Goal: Task Accomplishment & Management: Complete application form

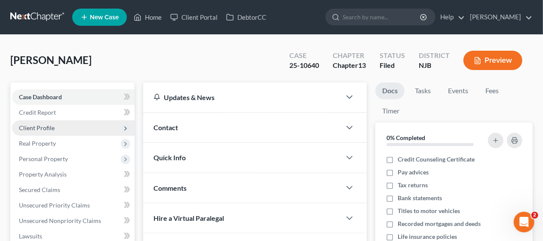
click at [96, 125] on span "Client Profile" at bounding box center [73, 127] width 123 height 15
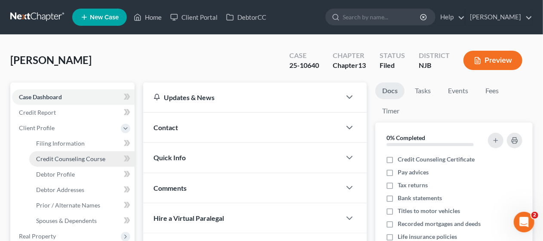
click at [105, 157] on link "Credit Counseling Course" at bounding box center [81, 158] width 105 height 15
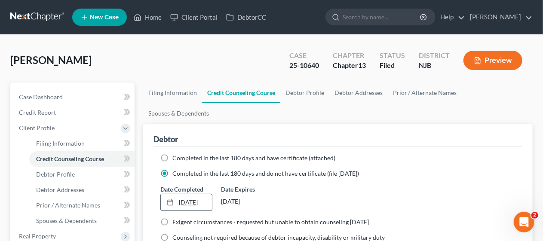
click at [187, 194] on link "[DATE]" at bounding box center [186, 202] width 51 height 16
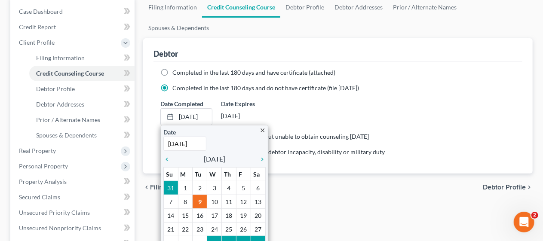
scroll to position [86, 0]
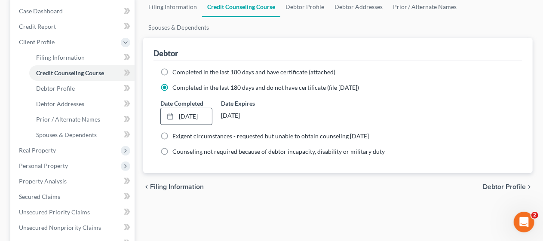
click at [495, 184] on span "Debtor Profile" at bounding box center [504, 187] width 43 height 7
select select "0"
select select "2"
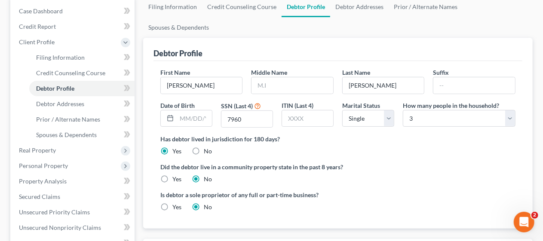
radio input "true"
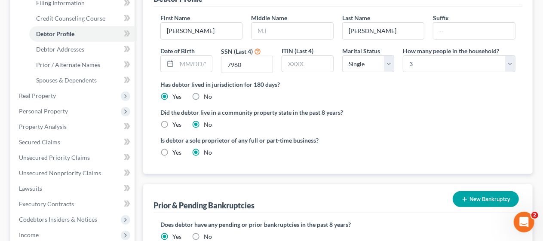
scroll to position [129, 0]
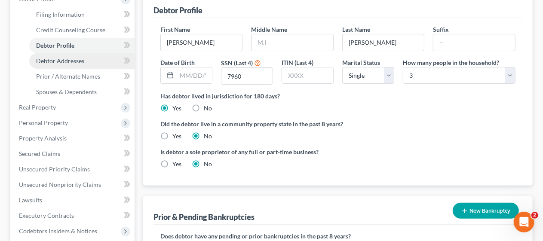
click at [80, 57] on span "Debtor Addresses" at bounding box center [60, 60] width 48 height 7
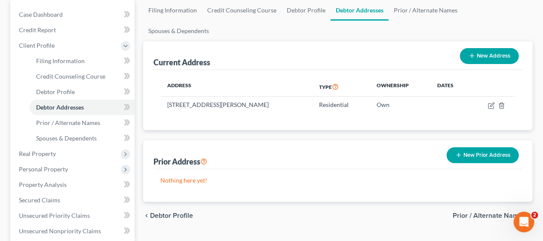
scroll to position [86, 0]
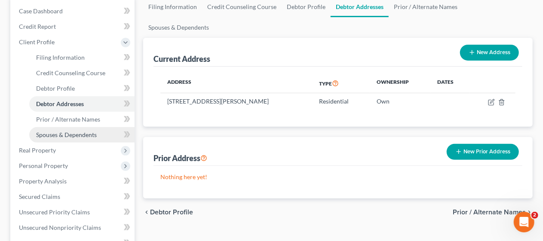
click at [87, 129] on link "Spouses & Dependents" at bounding box center [81, 134] width 105 height 15
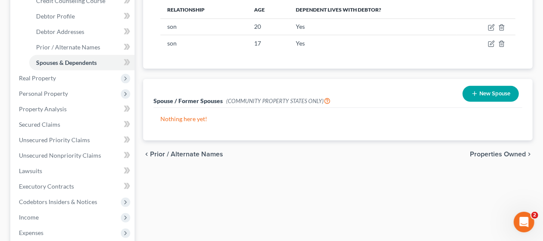
scroll to position [172, 0]
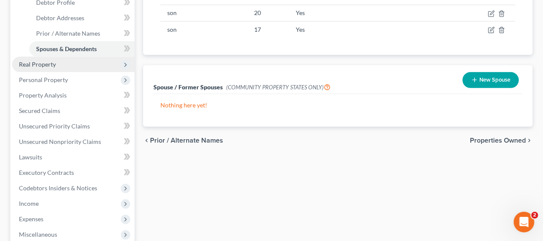
click at [91, 63] on span "Real Property" at bounding box center [73, 64] width 123 height 15
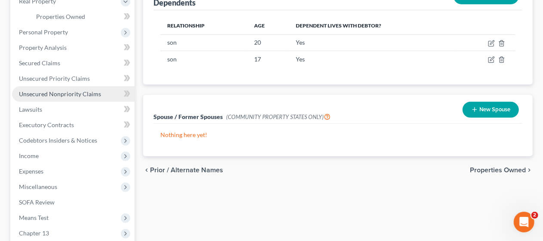
scroll to position [129, 0]
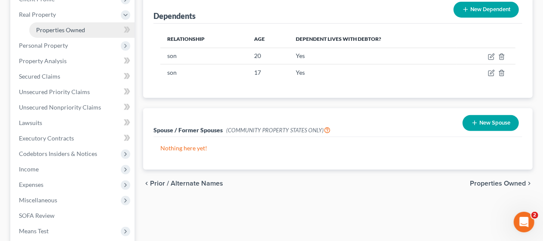
click at [87, 25] on link "Properties Owned" at bounding box center [81, 29] width 105 height 15
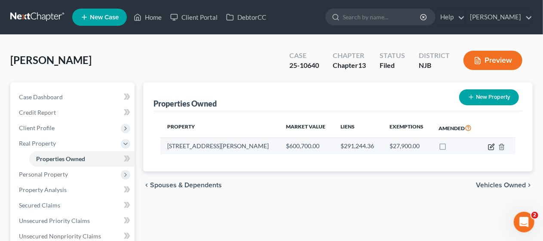
click at [490, 145] on icon "button" at bounding box center [491, 147] width 5 height 5
select select "33"
select select "3"
select select "0"
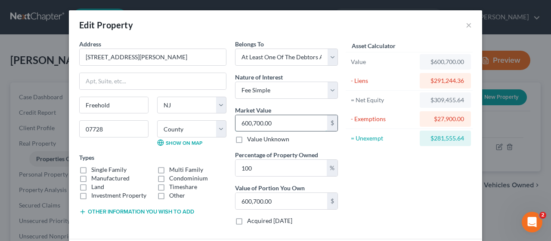
click at [256, 120] on input "600,700.00" at bounding box center [281, 123] width 92 height 16
type input "6"
type input "6.00"
type input "62"
type input "62.00"
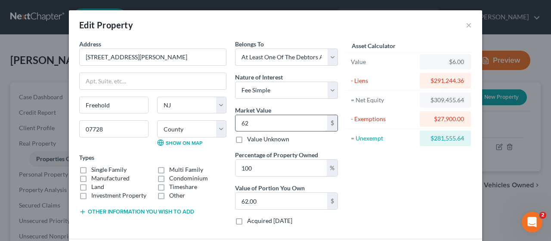
type input "629"
type input "629.00"
type input "6294"
type input "6,294.00"
type input "6,2940"
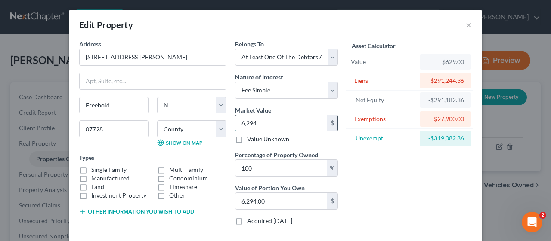
type input "62,940.00"
type input "62,9400"
type input "629,400.00"
type input "629,400"
click at [379, 165] on div "Asset Calculator Value $629,400.00 - Liens $291,244.36 = Net Equity -$284,950.3…" at bounding box center [409, 136] width 134 height 193
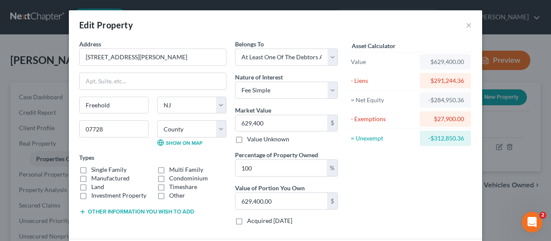
click at [91, 166] on label "Single Family" at bounding box center [108, 170] width 35 height 9
click at [95, 166] on input "Single Family" at bounding box center [98, 169] width 6 height 6
checkbox input "true"
click at [366, 186] on div "Asset Calculator Value $629,400.00 - Liens $291,244.36 = Net Equity -$284,950.3…" at bounding box center [409, 136] width 134 height 193
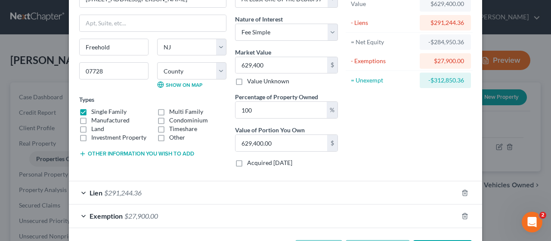
scroll to position [86, 0]
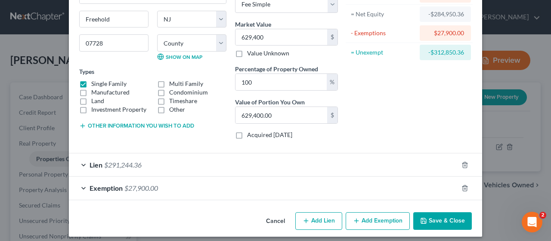
click at [80, 162] on div "Lien $291,244.36" at bounding box center [263, 165] width 389 height 23
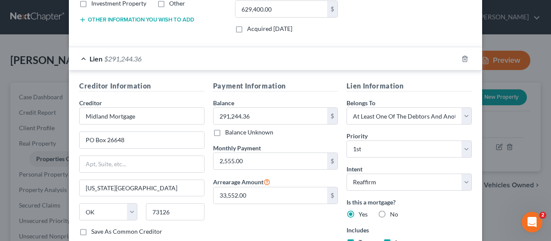
scroll to position [215, 0]
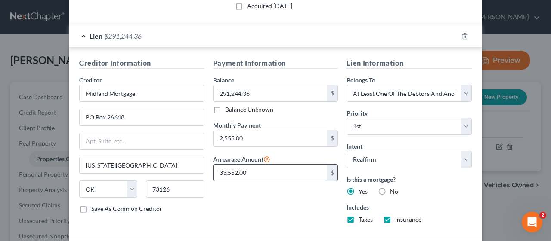
click at [222, 171] on input "33,552.00" at bounding box center [270, 173] width 114 height 16
type input "35,552.00"
click at [262, 196] on div "Payment Information Balance 291,244.36 $ Balance Unknown Balance Undetermined 2…" at bounding box center [276, 144] width 134 height 173
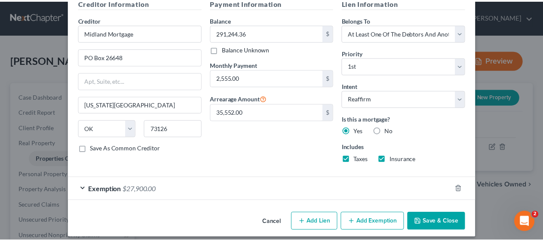
scroll to position [279, 0]
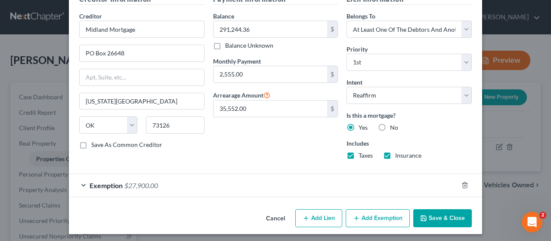
click at [439, 215] on button "Save & Close" at bounding box center [442, 219] width 59 height 18
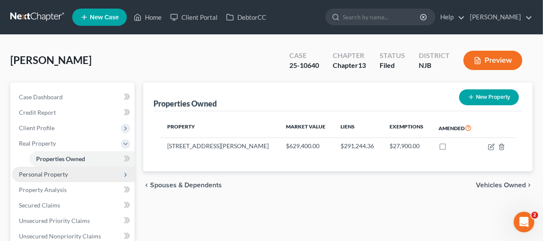
click at [85, 170] on span "Personal Property" at bounding box center [73, 174] width 123 height 15
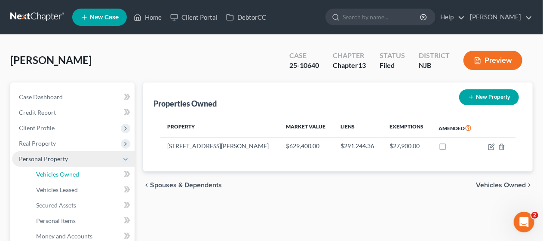
click at [85, 170] on link "Vehicles Owned" at bounding box center [81, 174] width 105 height 15
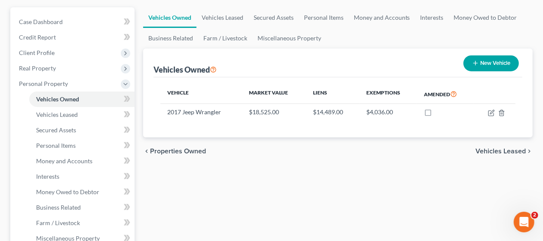
scroll to position [86, 0]
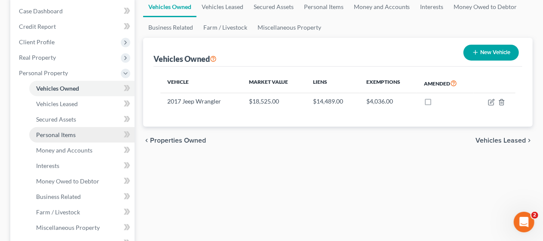
click at [82, 133] on link "Personal Items" at bounding box center [81, 134] width 105 height 15
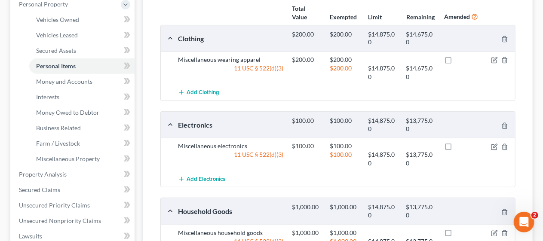
scroll to position [129, 0]
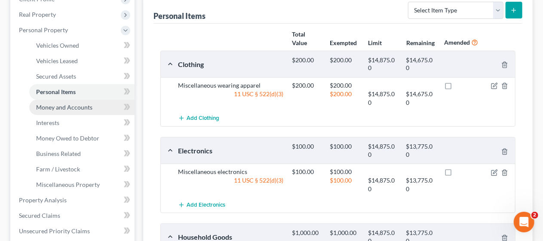
click at [95, 105] on link "Money and Accounts" at bounding box center [81, 107] width 105 height 15
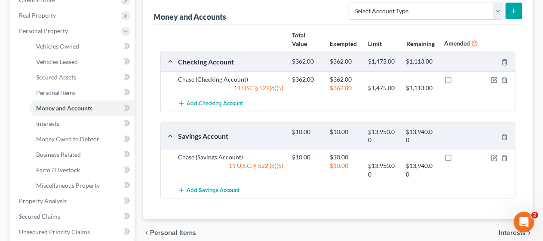
scroll to position [129, 0]
click at [493, 155] on icon "button" at bounding box center [494, 157] width 7 height 7
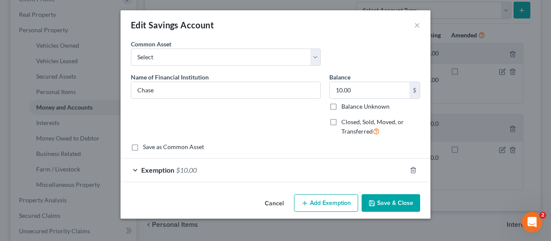
click at [391, 201] on button "Save & Close" at bounding box center [390, 203] width 59 height 18
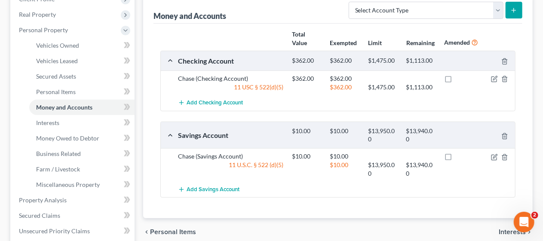
click at [147, 115] on div "Money and Accounts Select Account Type Brokerage Cash on Hand Certificates of D…" at bounding box center [338, 107] width 390 height 224
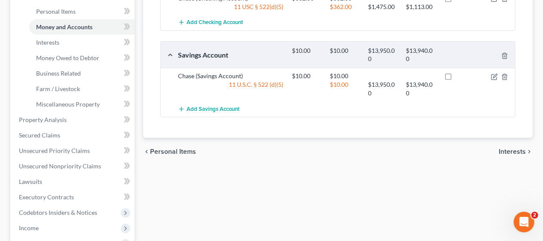
scroll to position [215, 0]
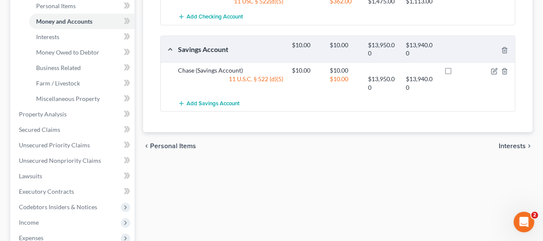
click at [141, 111] on div "Vehicles Owned Vehicles Leased Secured Assets Personal Items Money and Accounts…" at bounding box center [338, 131] width 398 height 528
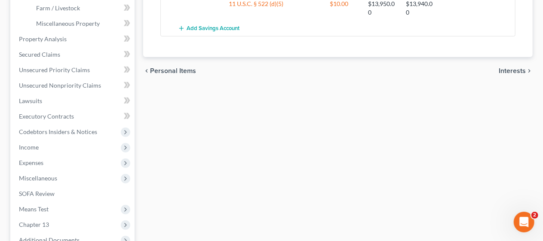
scroll to position [301, 0]
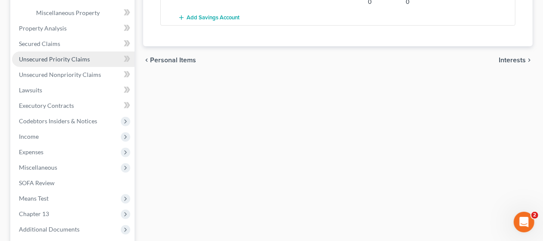
click at [81, 59] on span "Unsecured Priority Claims" at bounding box center [54, 58] width 71 height 7
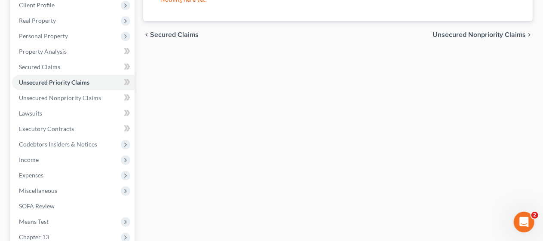
scroll to position [129, 0]
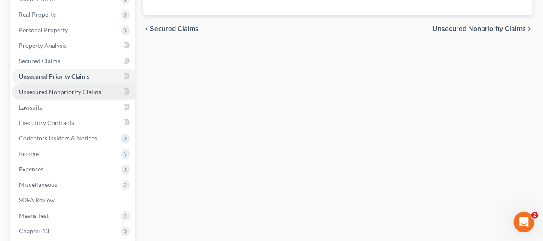
click at [89, 89] on span "Unsecured Nonpriority Claims" at bounding box center [60, 91] width 82 height 7
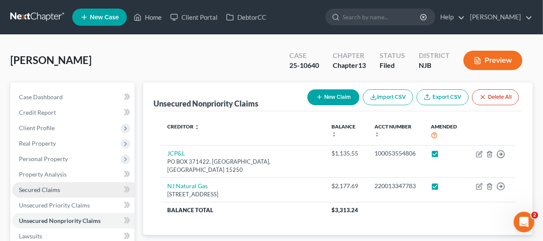
click at [60, 186] on link "Secured Claims" at bounding box center [73, 189] width 123 height 15
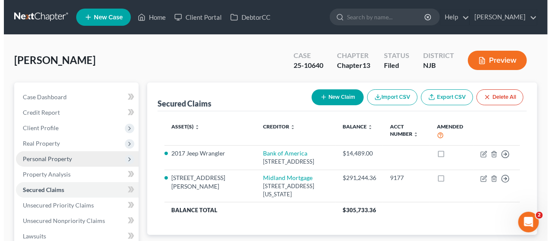
scroll to position [43, 0]
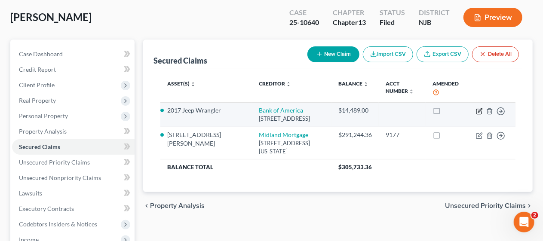
click at [479, 109] on icon "button" at bounding box center [479, 111] width 7 height 7
select select "7"
select select "0"
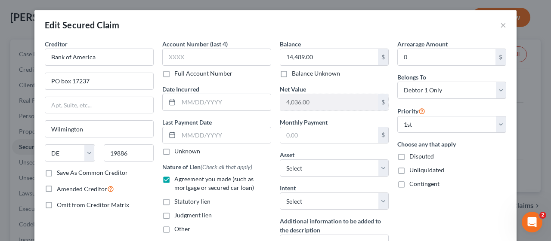
click at [411, 213] on div "Arrearage Amount 0 $ Belongs To * Select Debtor 1 Only Debtor 2 Only Debtor 1 A…" at bounding box center [451, 157] width 117 height 234
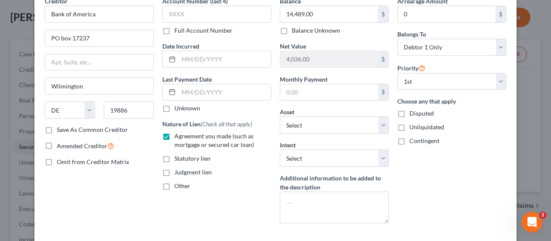
scroll to position [0, 0]
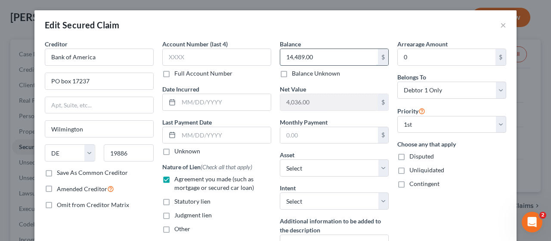
click at [301, 59] on input "14,489.00" at bounding box center [329, 57] width 98 height 16
type input "12,489.00"
click at [420, 210] on div "Arrearage Amount 0 $ Belongs To * Select Debtor 1 Only Debtor 2 Only Debtor 1 A…" at bounding box center [451, 157] width 117 height 234
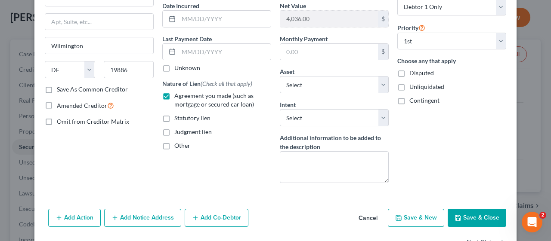
scroll to position [86, 0]
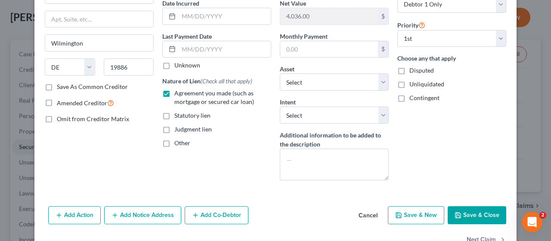
click at [476, 211] on button "Save & Close" at bounding box center [476, 216] width 59 height 18
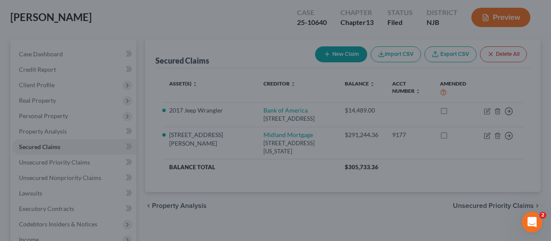
type input "6,036.00"
select select "8"
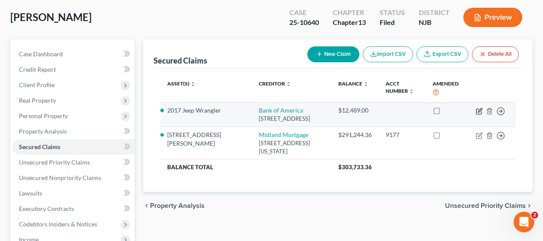
click at [478, 111] on icon "button" at bounding box center [479, 111] width 7 height 7
select select "7"
select select "0"
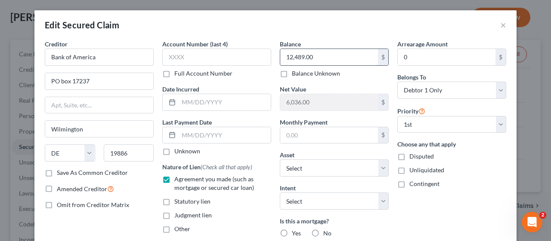
click at [297, 57] on input "12,489.00" at bounding box center [329, 57] width 98 height 16
type input "14,600.53"
click at [422, 201] on div "Arrearage Amount 0 $ Belongs To * Select Debtor 1 Only Debtor 2 Only Debtor 1 A…" at bounding box center [451, 185] width 117 height 290
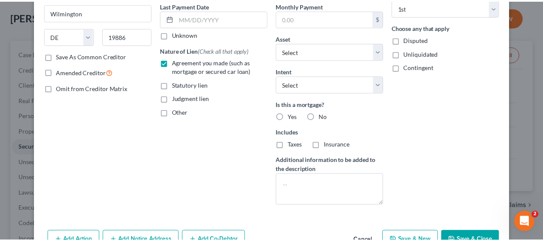
scroll to position [129, 0]
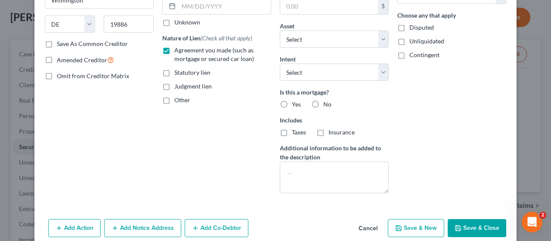
click at [465, 224] on button "Save & Close" at bounding box center [476, 228] width 59 height 18
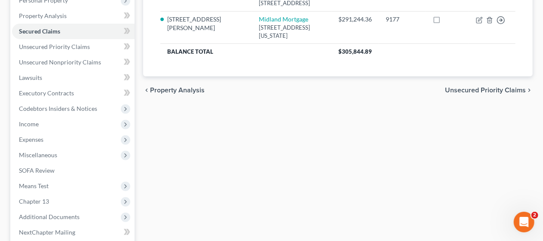
scroll to position [172, 0]
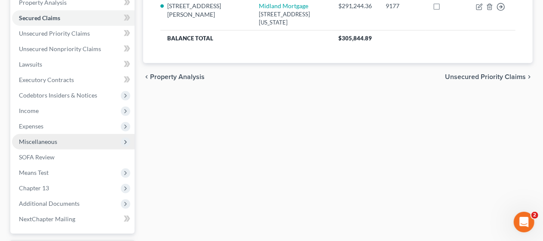
click at [69, 141] on span "Miscellaneous" at bounding box center [73, 141] width 123 height 15
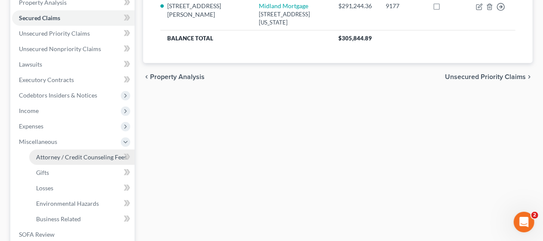
click at [90, 157] on span "Attorney / Credit Counseling Fees" at bounding box center [81, 157] width 91 height 7
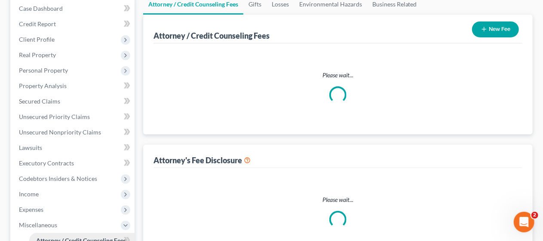
select select "0"
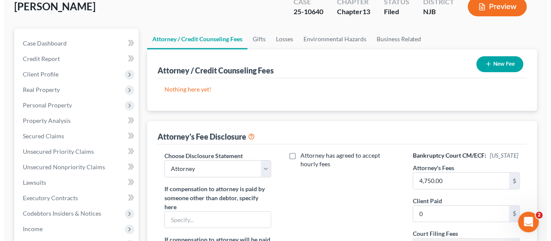
scroll to position [86, 0]
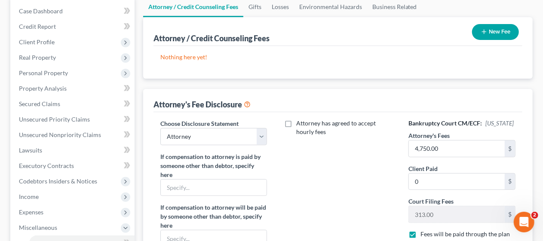
click at [487, 31] on icon "button" at bounding box center [484, 31] width 7 height 7
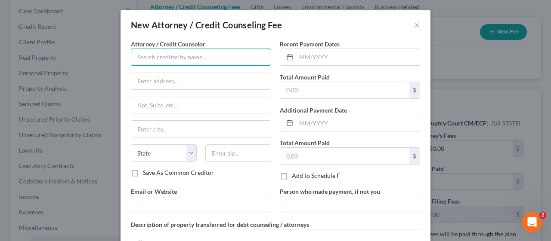
click at [153, 59] on input "text" at bounding box center [201, 57] width 140 height 17
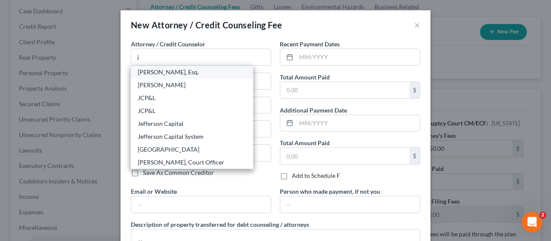
click at [160, 70] on div "[PERSON_NAME], Esq." at bounding box center [192, 72] width 108 height 9
type input "[PERSON_NAME], Esq."
type input "[STREET_ADDRESS][PERSON_NAME]"
type input "Suite 206"
type input "[GEOGRAPHIC_DATA]"
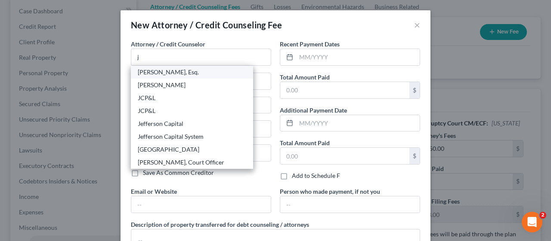
select select "33"
type input "07719"
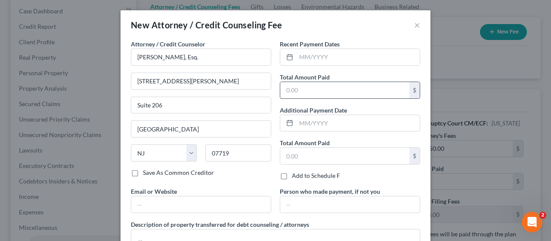
click at [284, 89] on input "text" at bounding box center [344, 90] width 129 height 16
type input "313.00"
click at [390, 178] on div "Add to Schedule F" at bounding box center [350, 176] width 140 height 9
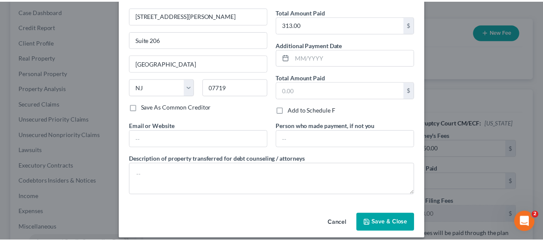
scroll to position [72, 0]
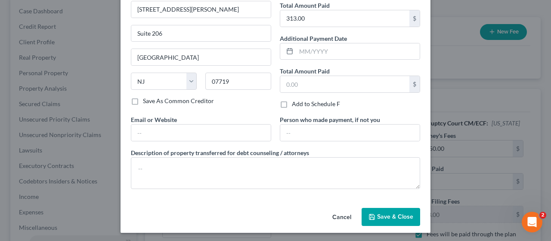
click at [391, 213] on span "Save & Close" at bounding box center [395, 216] width 36 height 7
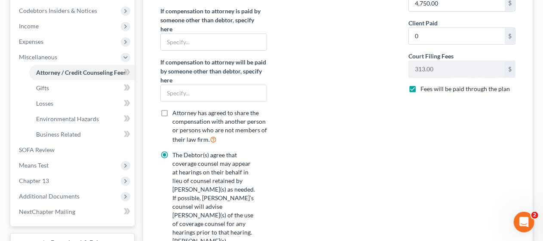
scroll to position [172, 0]
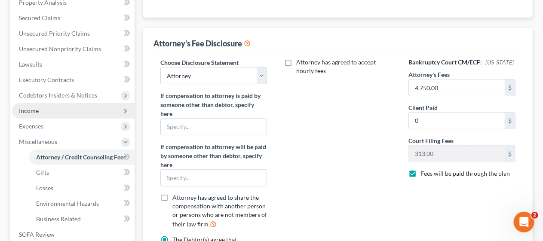
click at [77, 109] on span "Income" at bounding box center [73, 110] width 123 height 15
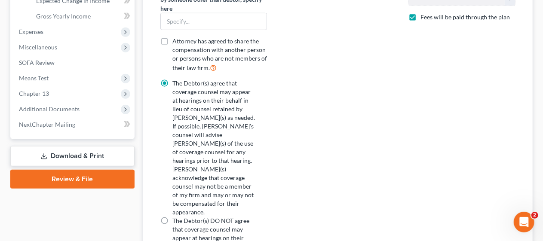
scroll to position [344, 0]
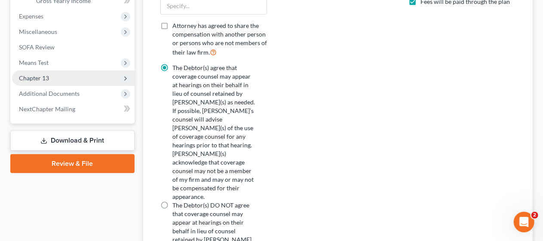
click at [81, 79] on span "Chapter 13" at bounding box center [73, 78] width 123 height 15
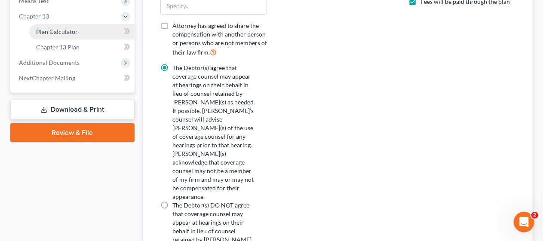
click at [108, 28] on link "Plan Calculator" at bounding box center [81, 31] width 105 height 15
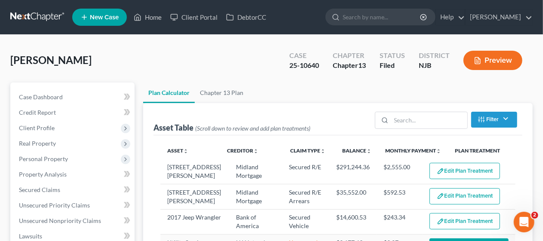
select select "59"
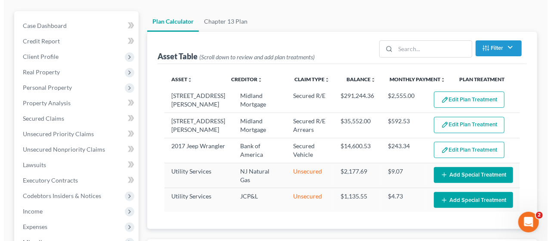
scroll to position [86, 0]
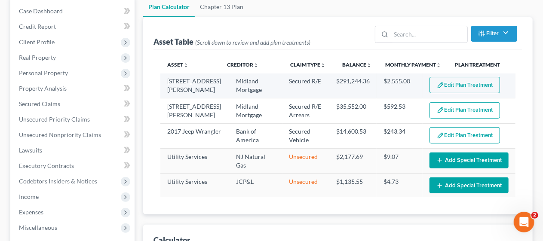
click at [453, 86] on button "Edit Plan Treatment" at bounding box center [465, 85] width 71 height 16
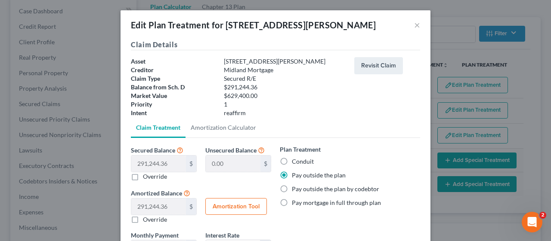
scroll to position [84, 0]
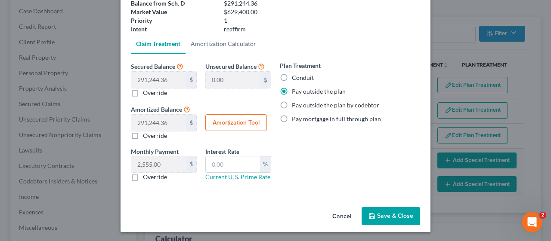
click at [389, 213] on button "Save & Close" at bounding box center [390, 216] width 59 height 18
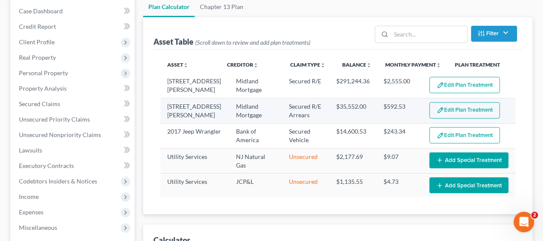
select select "59"
click at [449, 105] on button "Edit Plan Treatment" at bounding box center [465, 110] width 71 height 16
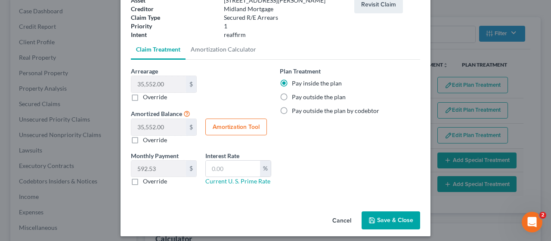
scroll to position [65, 0]
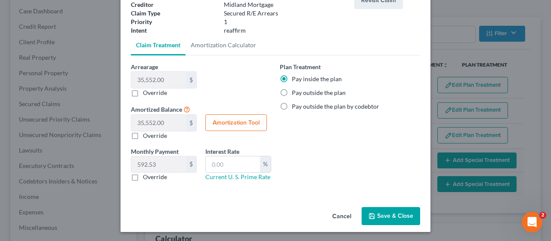
click at [385, 213] on button "Save & Close" at bounding box center [390, 216] width 59 height 18
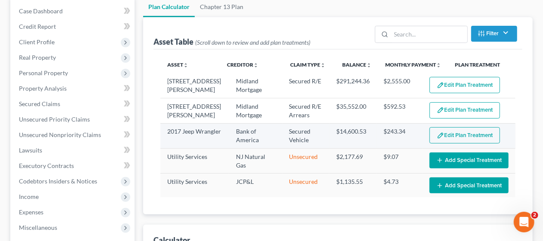
select select "59"
click at [468, 136] on button "Edit Plan Treatment" at bounding box center [465, 135] width 71 height 16
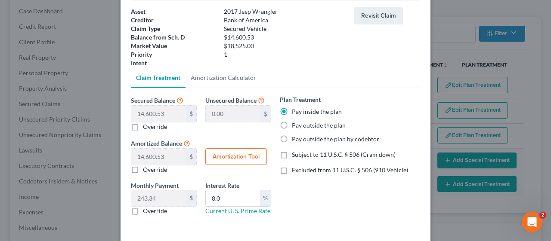
scroll to position [84, 0]
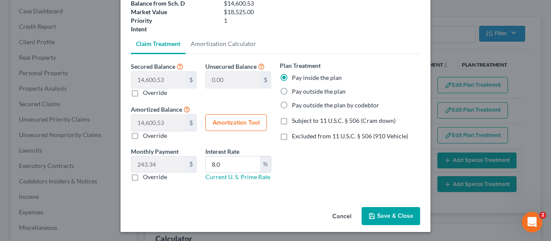
click at [237, 122] on button "Amortization Tool" at bounding box center [236, 122] width 62 height 17
type input "14,600.53"
type input "8.0"
type input "60"
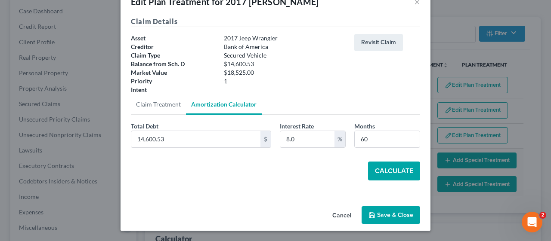
scroll to position [23, 0]
click at [391, 168] on button "Calculate" at bounding box center [394, 171] width 52 height 19
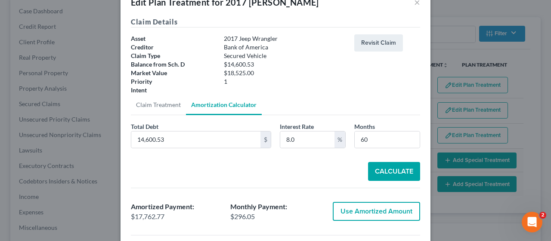
click at [371, 207] on button "Use Amortized Amount" at bounding box center [376, 211] width 87 height 19
type input "17,762.76"
checkbox input "true"
type input "296.04"
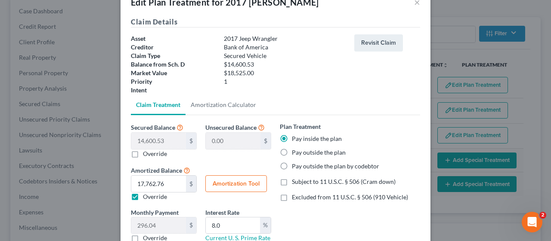
click at [298, 210] on div "Plan Treatment Pay inside the plan Pay outside the plan Pay outside the plan by…" at bounding box center [349, 185] width 149 height 127
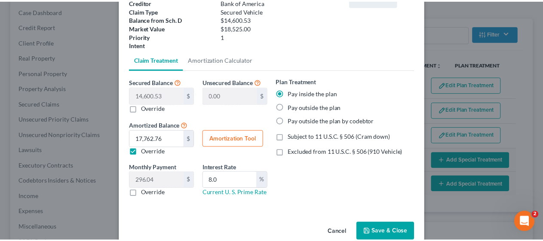
scroll to position [84, 0]
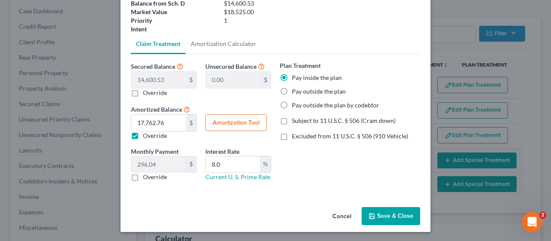
click at [389, 214] on button "Save & Close" at bounding box center [390, 216] width 59 height 18
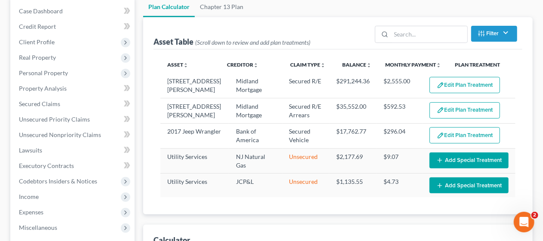
select select "59"
click at [88, 132] on span "Unsecured Nonpriority Claims" at bounding box center [60, 134] width 82 height 7
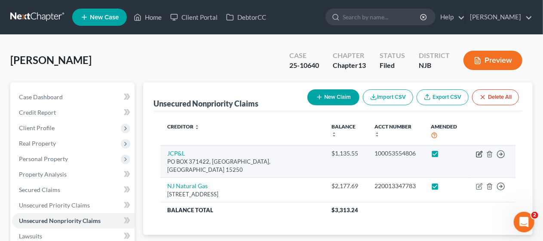
click at [479, 151] on icon "button" at bounding box center [479, 154] width 7 height 7
select select "39"
select select "20"
select select "0"
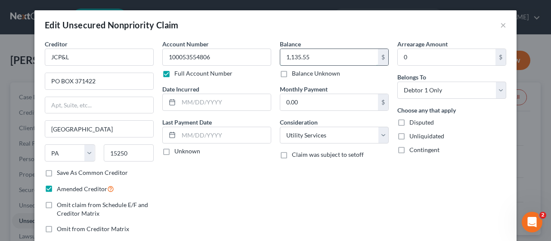
click at [301, 57] on input "1,135.55" at bounding box center [329, 57] width 98 height 16
type input "235.00"
click at [278, 189] on div "Balance 235.00 $ Balance Unknown Balance Undetermined 235.00 $ Balance Unknown …" at bounding box center [333, 140] width 117 height 201
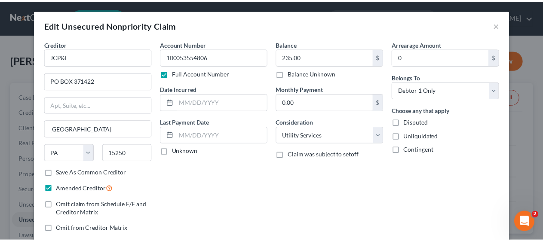
scroll to position [76, 0]
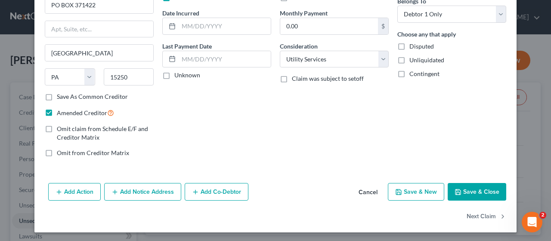
click at [478, 189] on button "Save & Close" at bounding box center [476, 192] width 59 height 18
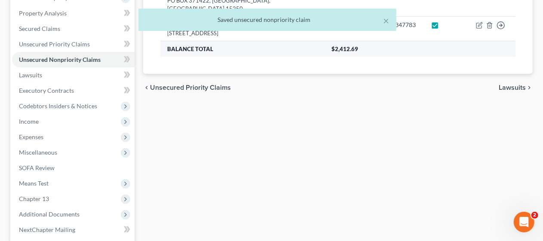
scroll to position [172, 0]
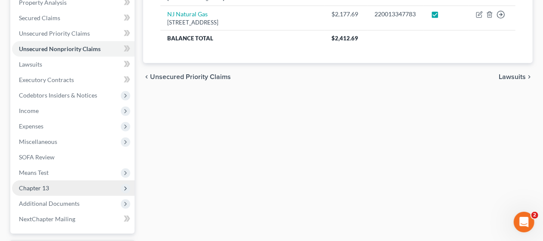
click at [82, 186] on span "Chapter 13" at bounding box center [73, 188] width 123 height 15
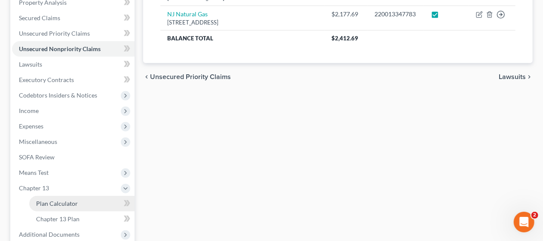
click at [92, 202] on link "Plan Calculator" at bounding box center [81, 203] width 105 height 15
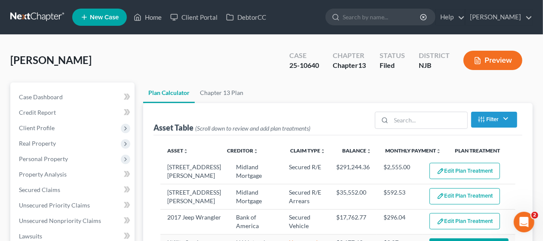
select select "59"
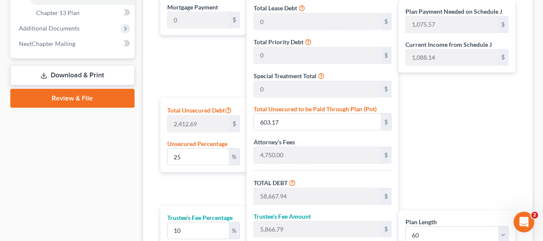
scroll to position [387, 0]
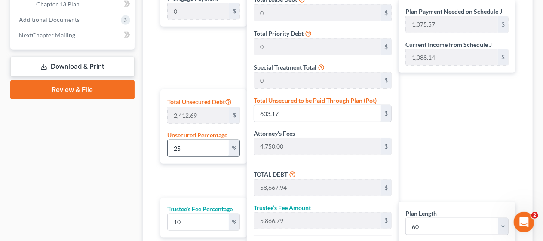
click at [185, 145] on input "25" at bounding box center [199, 148] width 62 height 16
type input "2"
type input "48.25"
type input "58,113.02"
type input "5,811.30"
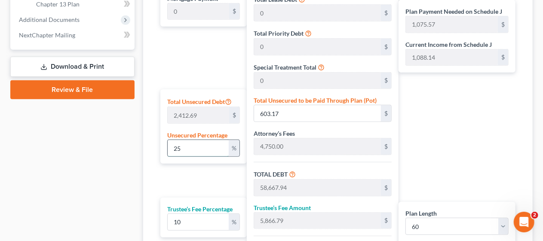
type input "63,924.32"
type input "1,065.40"
type input "58,064.77"
type input "5,806.47"
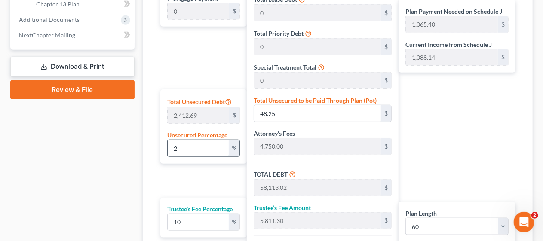
type input "63,871.24"
type input "1,064.52"
type input "1"
type input "24.12"
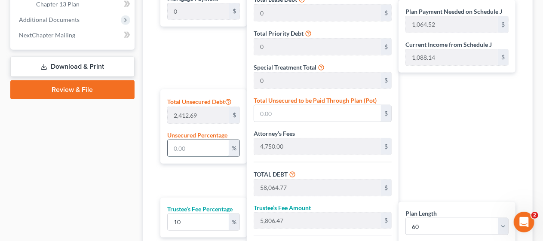
type input "58,088.89"
type input "5,808.88"
type input "63,897.78"
type input "1,064.96"
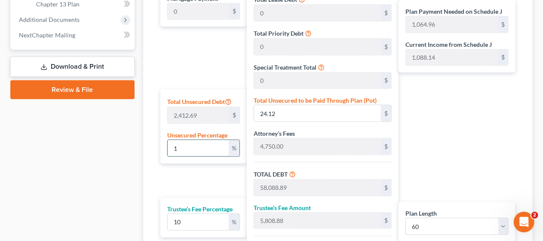
type input "10"
type input "241.26"
type input "58,306.03"
type input "5,830.60"
type input "64,136.64"
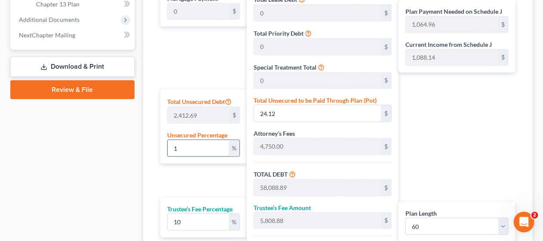
type input "1,068.94"
type input "100"
type input "2,412.69"
type input "60,477.46"
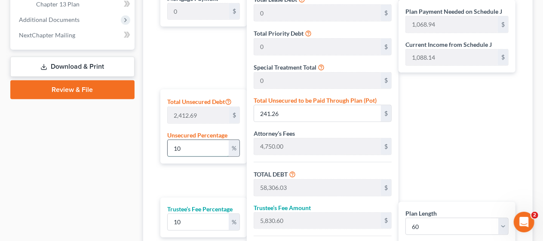
type input "6,047.74"
type input "66,525.20"
type input "1,108.75"
type input "100"
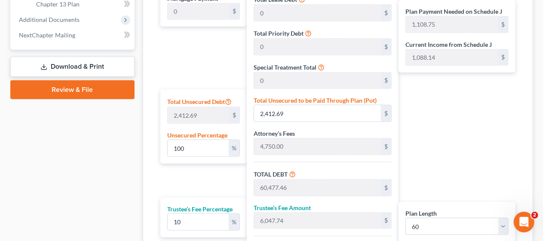
click at [206, 169] on div "Plan Length 1 2 3 4 5 6 7 8 9 10 11 12 13 14 15 16 17 18 19 20 21 22 23 24 25 2…" at bounding box center [201, 128] width 91 height 349
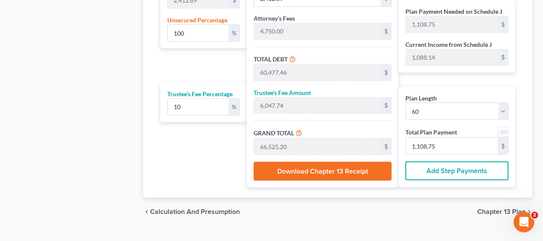
scroll to position [515, 0]
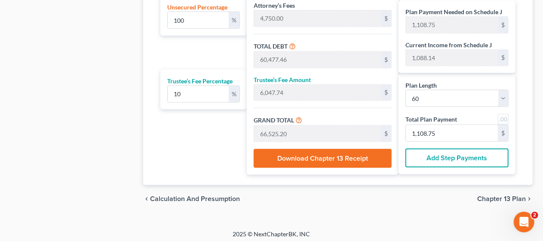
click at [496, 196] on span "Chapter 13 Plan" at bounding box center [502, 199] width 49 height 7
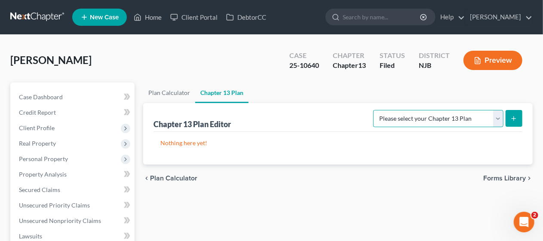
click at [498, 118] on select "Please select your Chapter 13 Plan District of [US_STATE] - Effective [DATE] Di…" at bounding box center [438, 118] width 130 height 17
select select "0"
click at [373, 110] on select "Please select your Chapter 13 Plan District of [US_STATE] - Effective [DATE] Di…" at bounding box center [438, 118] width 130 height 17
click at [512, 117] on icon "submit" at bounding box center [514, 118] width 7 height 7
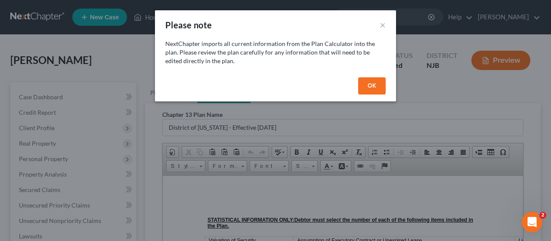
click at [374, 83] on button "OK" at bounding box center [372, 85] width 28 height 17
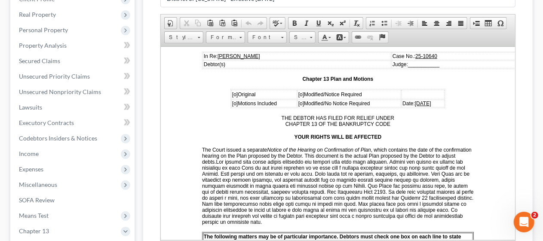
scroll to position [129, 0]
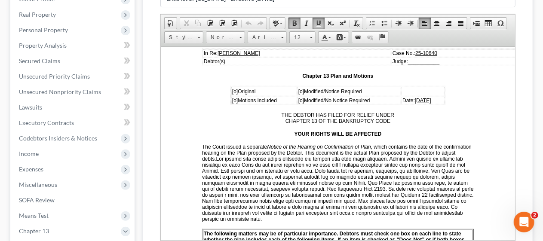
click at [232, 88] on span "[o]" at bounding box center [235, 91] width 6 height 6
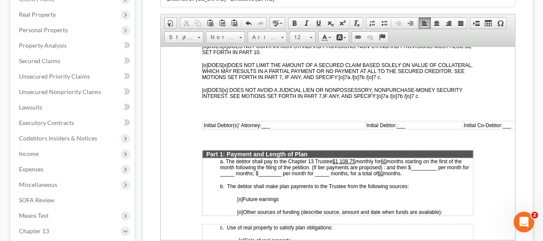
scroll to position [387, 0]
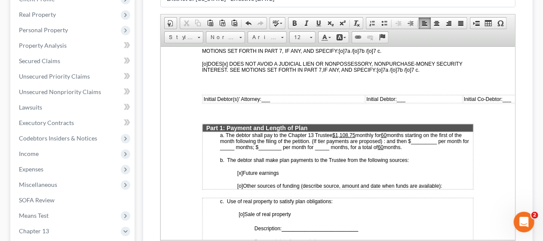
click at [264, 96] on span "___" at bounding box center [265, 99] width 9 height 6
click at [417, 96] on span "___" at bounding box center [420, 99] width 9 height 6
click at [355, 132] on u "$1,108.75" at bounding box center [343, 135] width 23 height 6
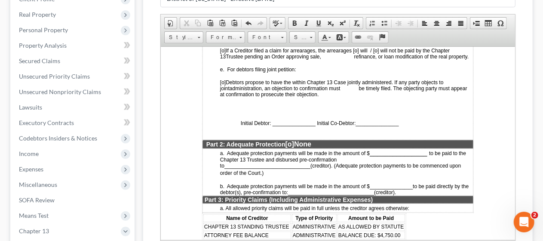
scroll to position [688, 0]
click at [272, 120] on p "Initial Debtor: _______________ Initial Co-Debtor: _______________" at bounding box center [338, 122] width 270 height 8
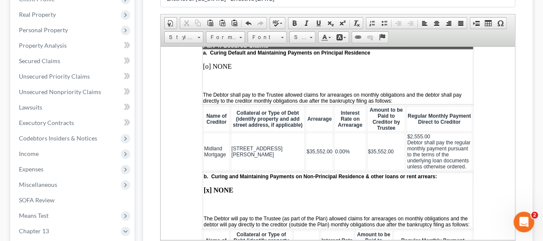
scroll to position [990, 0]
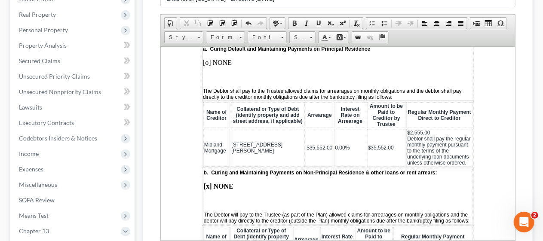
click at [233, 59] on p "[o] NONE" at bounding box center [338, 63] width 270 height 8
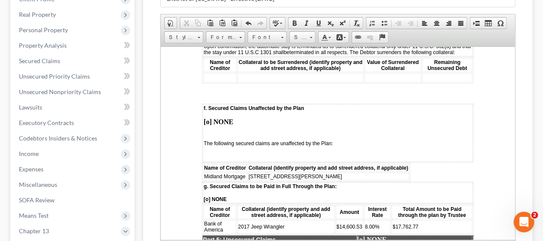
scroll to position [1549, 0]
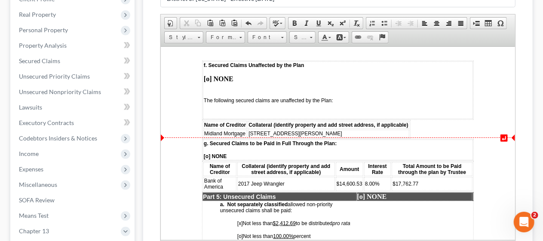
click at [299, 134] on td "[STREET_ADDRESS][PERSON_NAME]" at bounding box center [327, 133] width 161 height 8
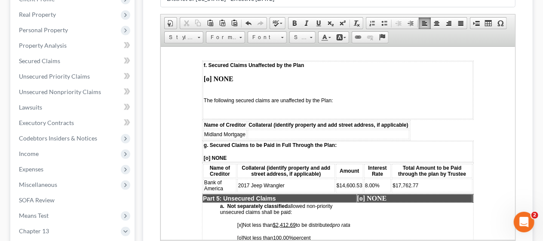
click at [245, 133] on td "Midland Mortgage" at bounding box center [224, 133] width 43 height 9
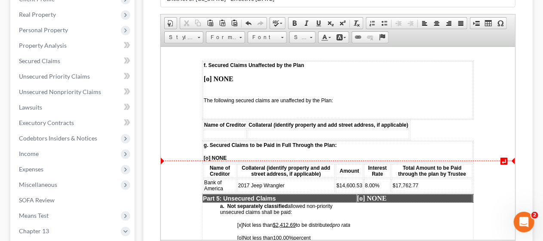
click at [228, 156] on p "[o] NONE" at bounding box center [337, 158] width 268 height 6
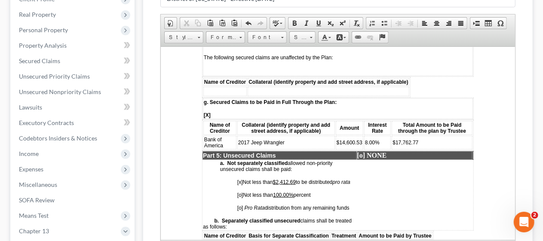
scroll to position [1635, 0]
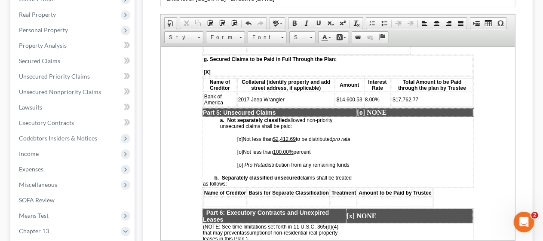
click at [240, 154] on span "[o]" at bounding box center [240, 152] width 6 height 6
click at [241, 136] on span "[x]" at bounding box center [240, 139] width 6 height 6
click at [240, 136] on span "[x]" at bounding box center [240, 139] width 6 height 6
click at [296, 136] on u "$2,412.69" at bounding box center [284, 139] width 23 height 6
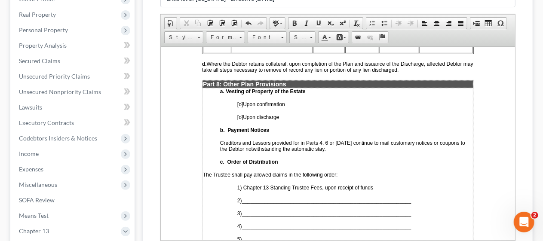
scroll to position [2194, 0]
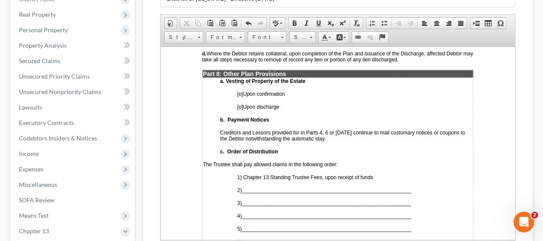
click at [240, 91] on span "[o]" at bounding box center [240, 94] width 6 height 6
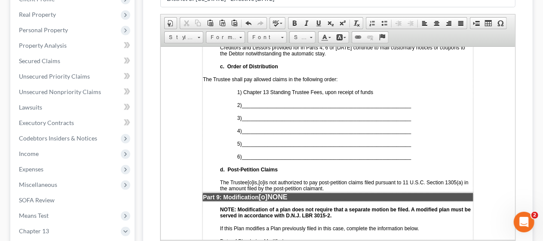
scroll to position [2280, 0]
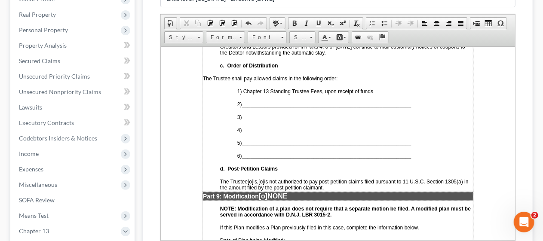
click at [249, 100] on span "2) ___________________________________________________________" at bounding box center [324, 103] width 174 height 7
click at [251, 114] on span "___________________________________________________________" at bounding box center [327, 117] width 170 height 6
click at [251, 127] on span "___________________________________________________________" at bounding box center [327, 130] width 170 height 6
click at [250, 140] on span "___________________________________________________________" at bounding box center [327, 143] width 170 height 6
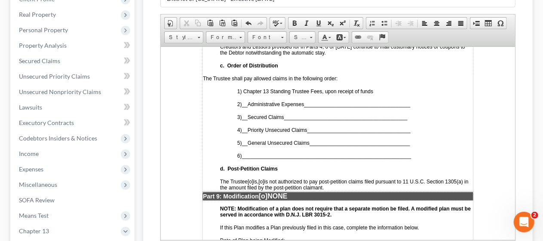
click at [264, 179] on span "[o]" at bounding box center [261, 182] width 6 height 6
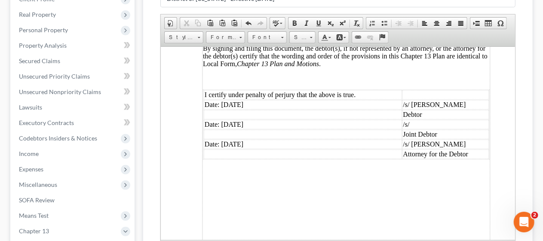
scroll to position [2667, 0]
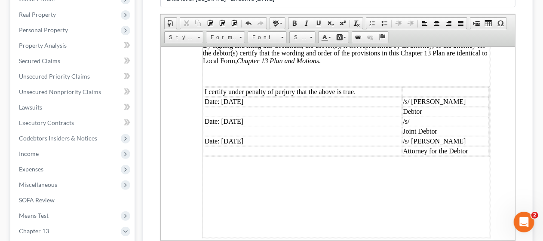
click at [265, 117] on td "Date: [DATE]" at bounding box center [302, 121] width 198 height 9
click at [418, 117] on td "/s/" at bounding box center [445, 121] width 87 height 9
click at [441, 126] on td "Joint Debtor" at bounding box center [445, 130] width 87 height 9
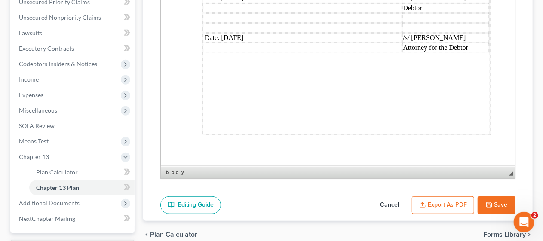
scroll to position [215, 0]
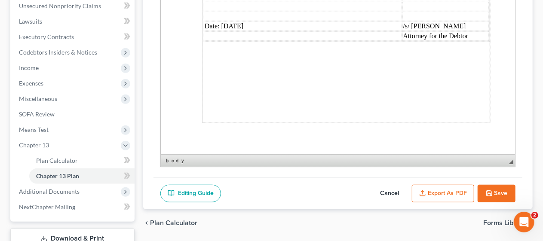
click at [500, 188] on button "Save" at bounding box center [497, 194] width 38 height 18
select select "0"
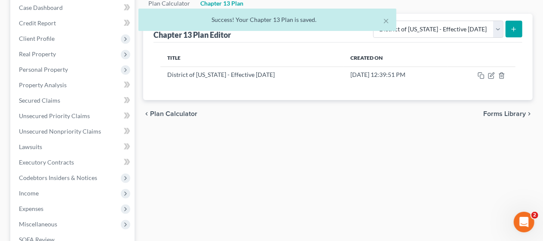
scroll to position [43, 0]
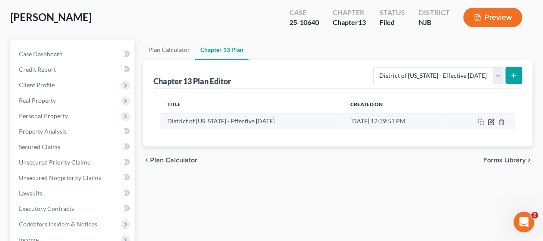
click at [493, 119] on icon "button" at bounding box center [492, 121] width 4 height 4
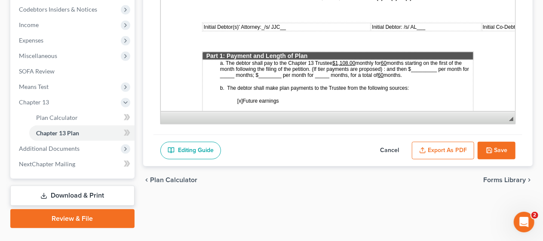
scroll to position [344, 0]
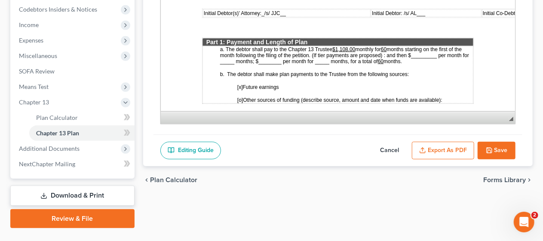
click at [441, 147] on button "Export as PDF" at bounding box center [443, 151] width 62 height 18
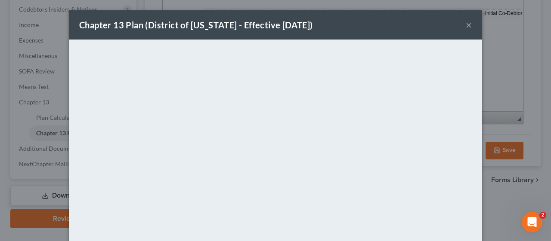
click at [466, 24] on button "×" at bounding box center [469, 25] width 6 height 10
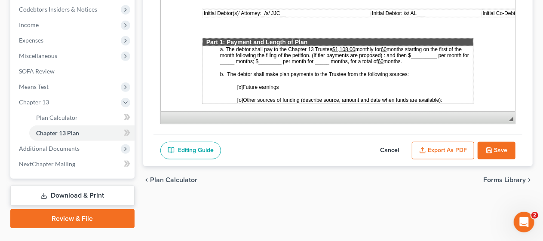
click at [491, 147] on icon "button" at bounding box center [489, 150] width 7 height 7
select select "0"
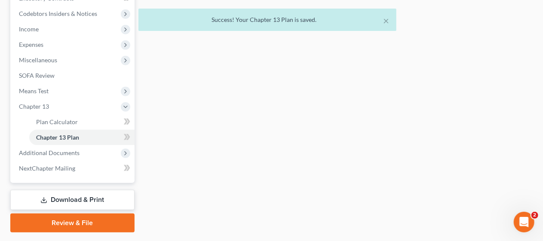
scroll to position [258, 0]
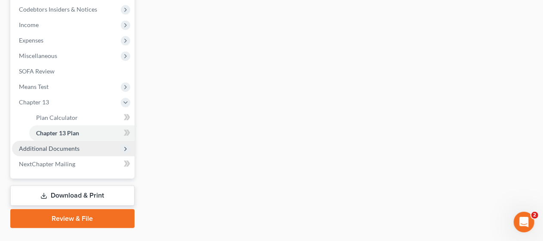
click at [85, 145] on span "Additional Documents" at bounding box center [73, 148] width 123 height 15
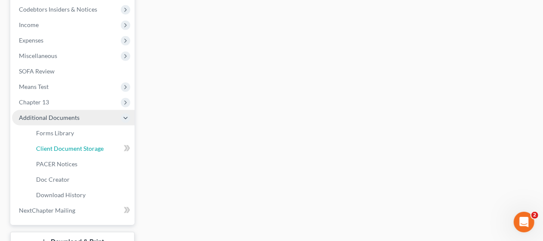
click at [85, 145] on span "Client Document Storage" at bounding box center [70, 148] width 68 height 7
select select "9"
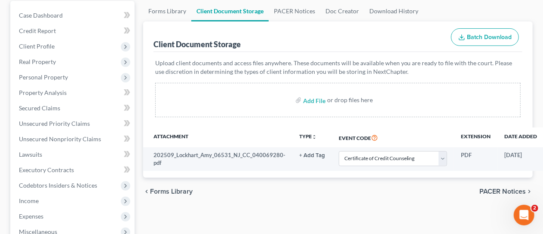
scroll to position [86, 0]
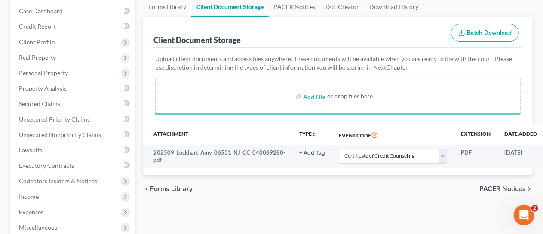
select select "9"
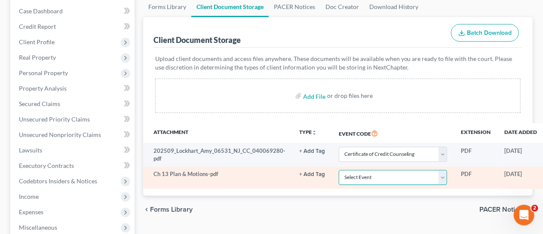
click at [441, 175] on select "Select Event 20 Largest Unsecured Creditors Amended Attorney Compensation State…" at bounding box center [393, 177] width 109 height 15
select select "19"
click at [339, 170] on select "Select Event 20 Largest Unsecured Creditors Amended Attorney Compensation State…" at bounding box center [393, 177] width 109 height 15
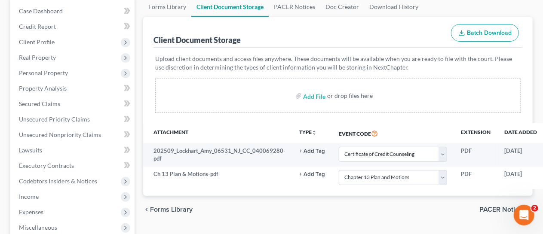
click at [271, 209] on div "chevron_left Forms Library PACER Notices chevron_right" at bounding box center [338, 210] width 390 height 28
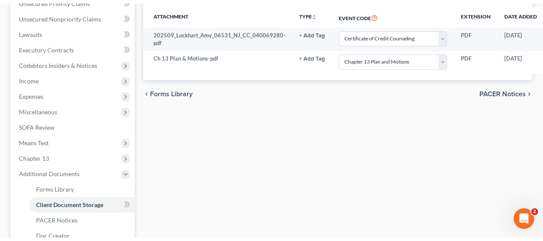
scroll to position [215, 0]
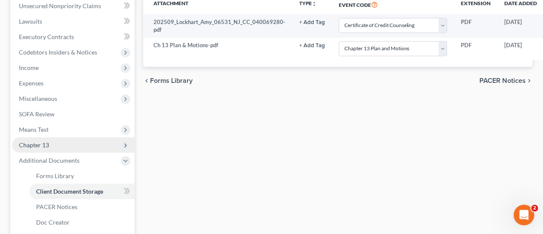
click at [83, 143] on span "Chapter 13" at bounding box center [73, 145] width 123 height 15
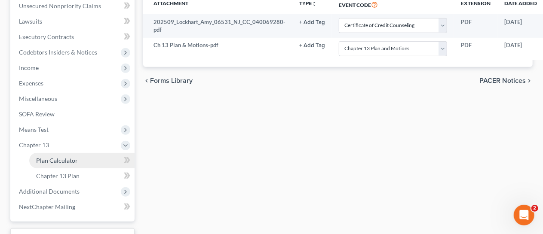
click at [89, 160] on link "Plan Calculator" at bounding box center [81, 160] width 105 height 15
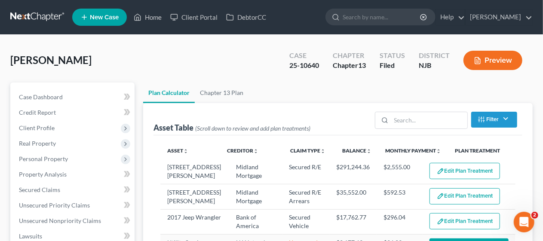
select select "59"
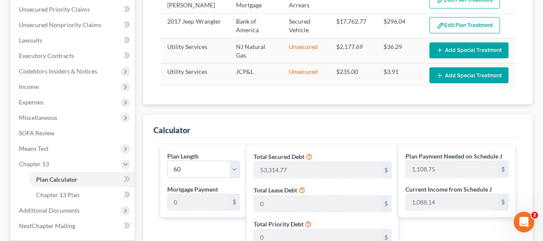
scroll to position [215, 0]
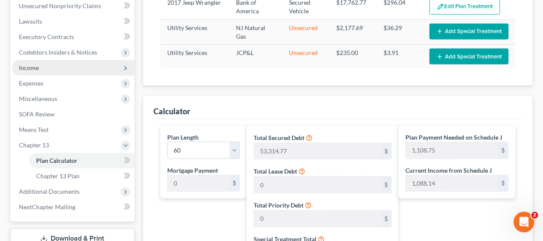
click at [96, 64] on span "Income" at bounding box center [73, 67] width 123 height 15
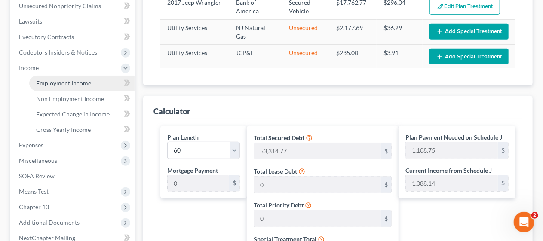
click at [98, 83] on link "Employment Income" at bounding box center [81, 83] width 105 height 15
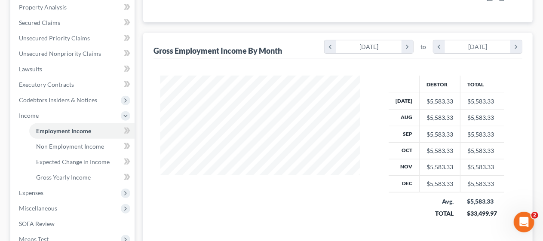
scroll to position [172, 0]
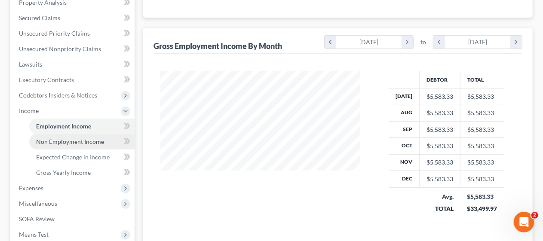
click at [90, 142] on span "Non Employment Income" at bounding box center [70, 141] width 68 height 7
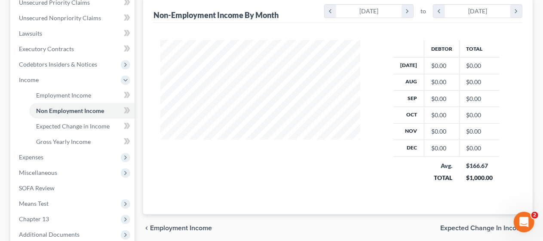
scroll to position [215, 0]
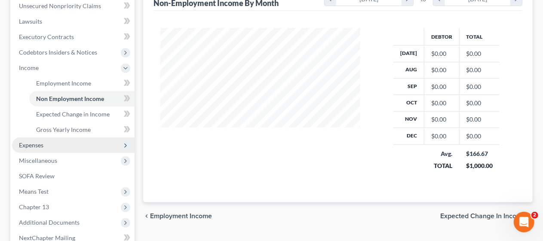
click at [98, 142] on span "Expenses" at bounding box center [73, 145] width 123 height 15
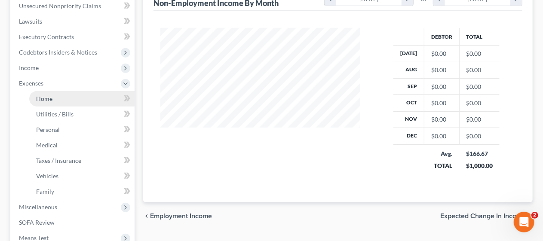
click at [100, 99] on link "Home" at bounding box center [81, 98] width 105 height 15
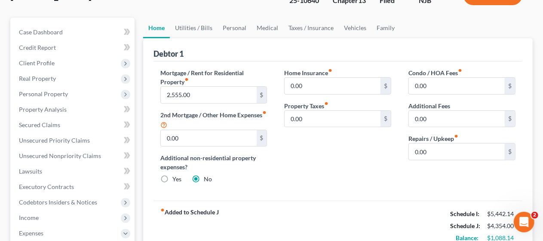
scroll to position [129, 0]
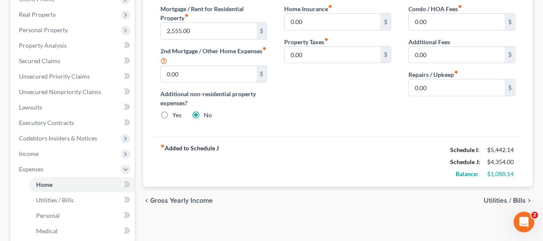
click at [499, 198] on span "Utilities / Bills" at bounding box center [505, 200] width 42 height 7
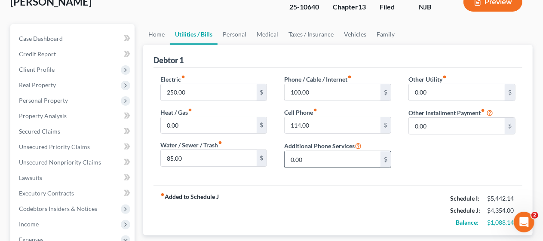
scroll to position [86, 0]
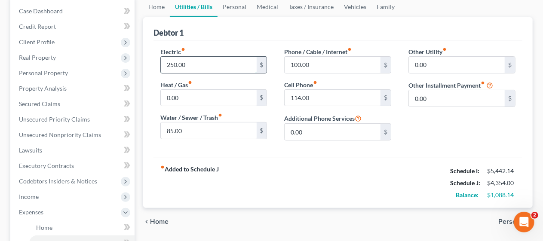
click at [190, 62] on input "250.00" at bounding box center [209, 65] width 96 height 16
type input "175.00"
click at [296, 155] on div "Electric fiber_manual_record 175.00 $ Heat / Gas fiber_manual_record 0.00 $ Wat…" at bounding box center [338, 98] width 369 height 117
click at [305, 60] on input "100.00" at bounding box center [333, 65] width 96 height 16
type input "80.00"
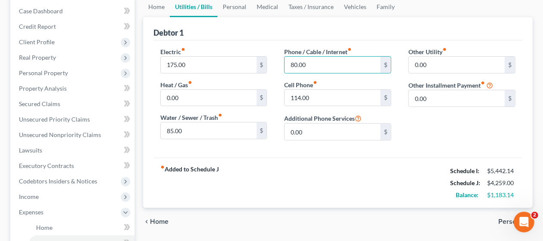
click at [295, 166] on div "fiber_manual_record Added to Schedule J Schedule I: $5,442.14 Schedule J: $4,25…" at bounding box center [338, 183] width 369 height 50
click at [197, 127] on input "85.00" at bounding box center [209, 131] width 96 height 16
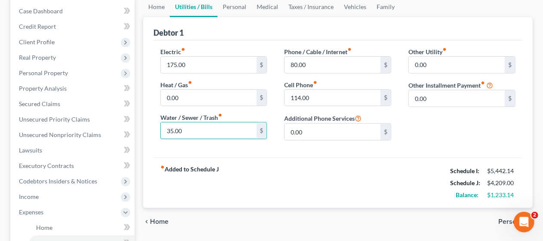
type input "35.00"
click at [313, 172] on div "fiber_manual_record Added to Schedule J Schedule I: $5,442.14 Schedule J: $4,20…" at bounding box center [338, 183] width 369 height 50
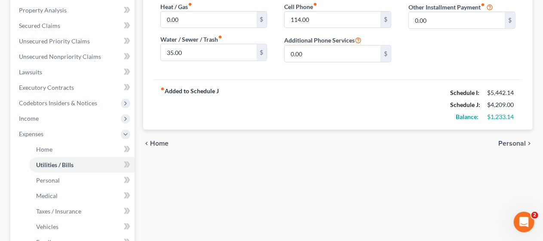
scroll to position [172, 0]
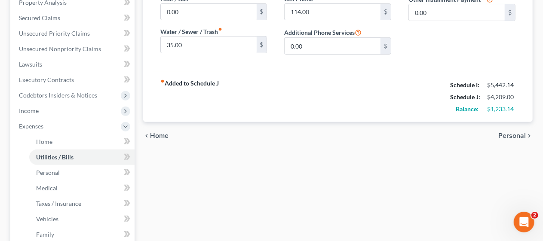
click at [505, 133] on span "Personal" at bounding box center [513, 136] width 28 height 7
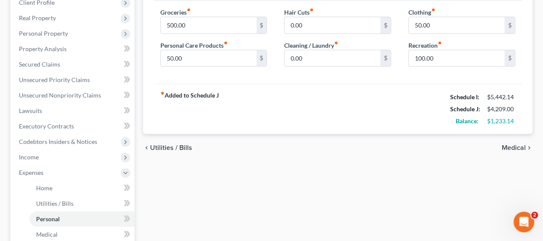
scroll to position [129, 0]
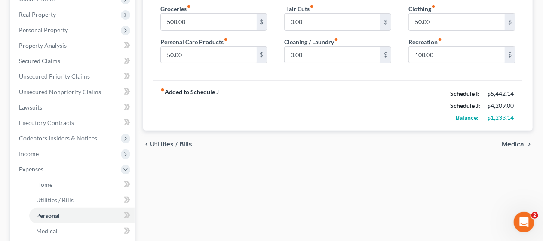
click at [510, 143] on span "Medical" at bounding box center [514, 144] width 24 height 7
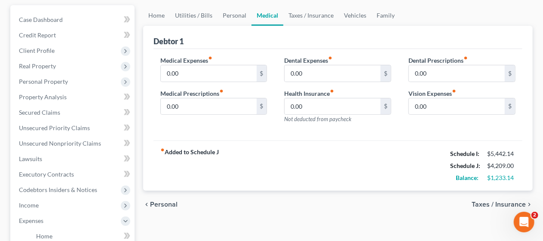
scroll to position [86, 0]
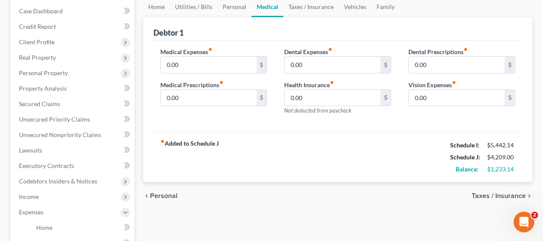
click at [490, 193] on span "Taxes / Insurance" at bounding box center [499, 196] width 54 height 7
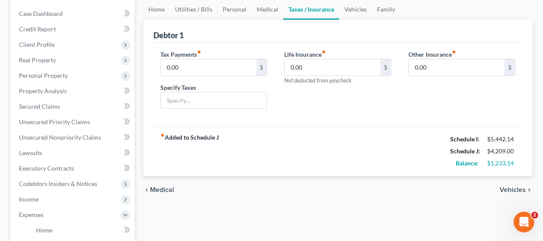
scroll to position [86, 0]
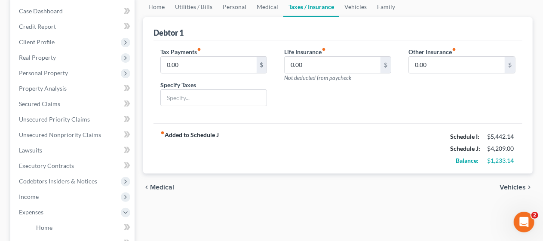
click at [507, 185] on span "Vehicles" at bounding box center [513, 187] width 26 height 7
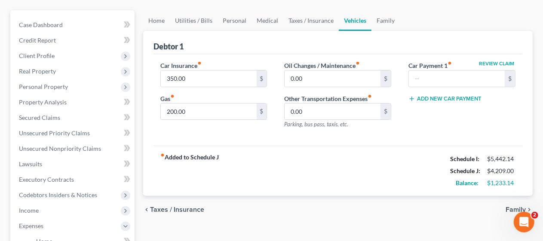
scroll to position [86, 0]
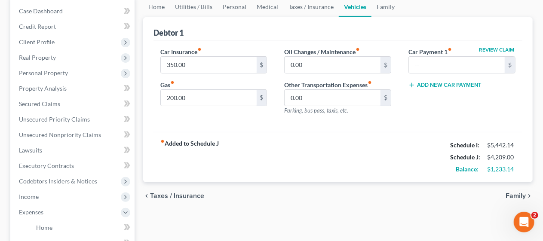
click at [513, 193] on span "Family" at bounding box center [516, 196] width 20 height 7
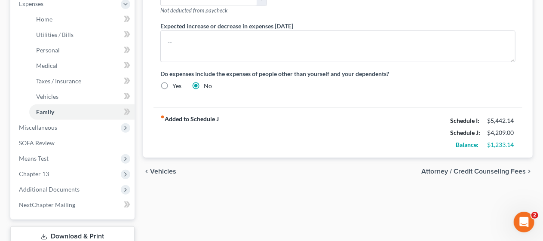
scroll to position [301, 0]
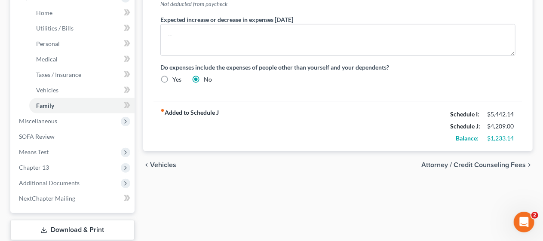
click at [205, 173] on div "chevron_left Vehicles Attorney / Credit Counseling Fees chevron_right" at bounding box center [338, 165] width 390 height 28
click at [296, 186] on div "Home Utilities / Bills Personal Medical Taxes / Insurance Vehicles Family Debto…" at bounding box center [338, 21] width 398 height 481
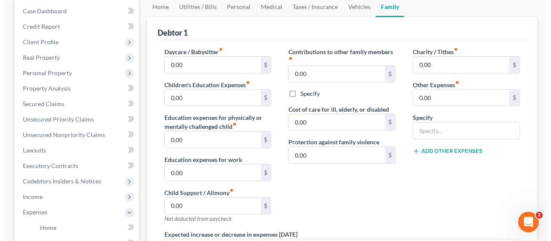
scroll to position [43, 0]
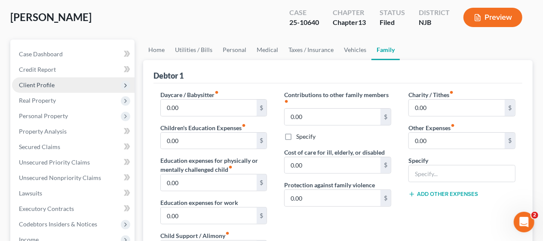
click at [94, 83] on span "Client Profile" at bounding box center [73, 84] width 123 height 15
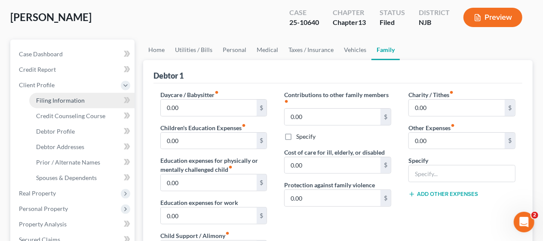
click at [96, 98] on link "Filing Information" at bounding box center [81, 100] width 105 height 15
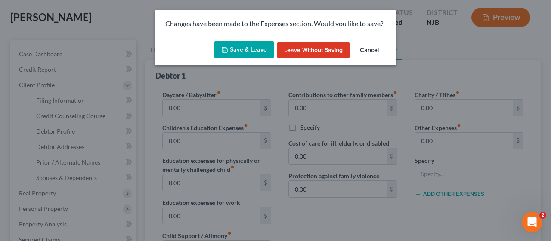
click at [233, 47] on button "Save & Leave" at bounding box center [243, 50] width 59 height 18
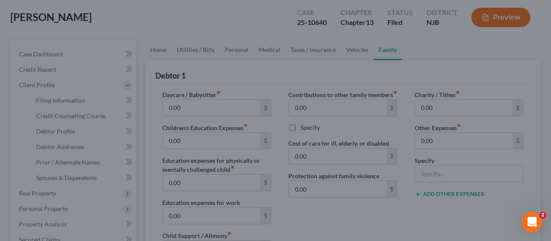
select select "1"
select select "0"
select select "3"
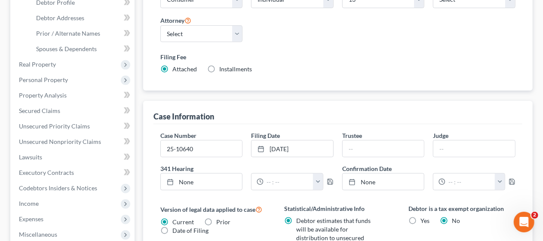
scroll to position [215, 0]
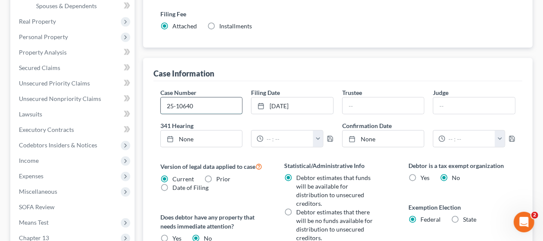
click at [210, 98] on input "25-10640" at bounding box center [202, 106] width 82 height 16
type input "2"
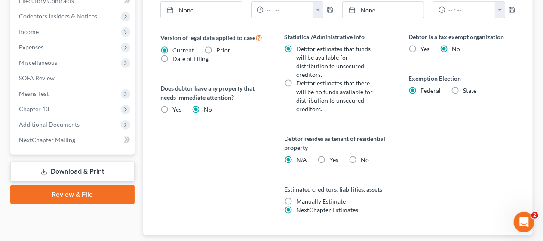
scroll to position [367, 0]
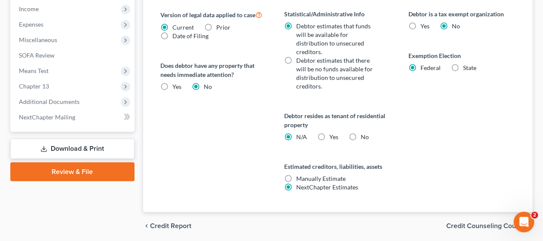
click at [460, 223] on span "Credit Counseling Course" at bounding box center [487, 226] width 80 height 7
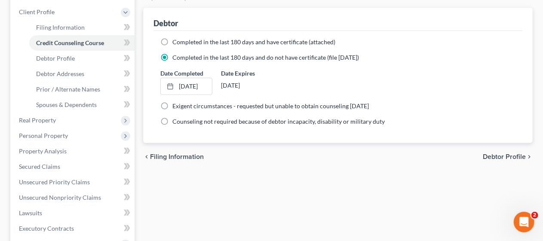
scroll to position [129, 0]
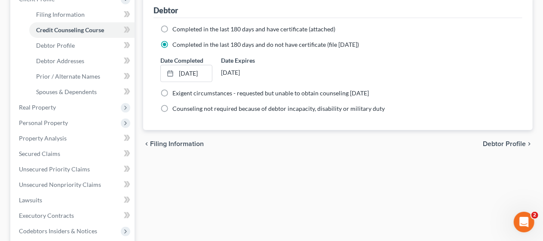
click at [496, 141] on span "Debtor Profile" at bounding box center [504, 144] width 43 height 7
select select "0"
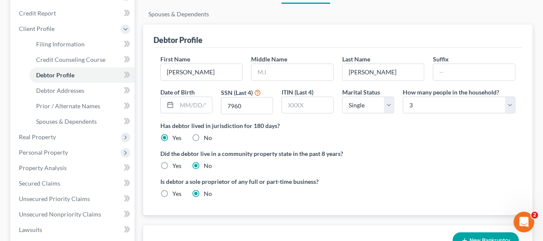
scroll to position [86, 0]
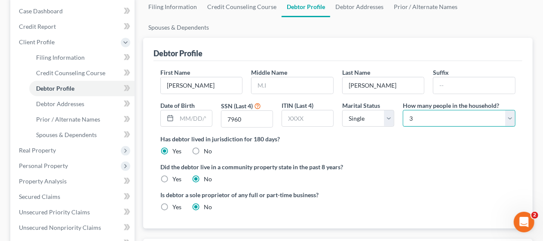
click at [510, 110] on select "Select 1 2 3 4 5 6 7 8 9 10 11 12 13 14 15 16 17 18 19 20" at bounding box center [459, 118] width 113 height 17
select select "1"
click at [403, 110] on select "Select 1 2 3 4 5 6 7 8 9 10 11 12 13 14 15 16 17 18 19 20" at bounding box center [459, 118] width 113 height 17
click at [392, 163] on div "Did the debtor live in a community property state in the past 8 years? Yes No" at bounding box center [337, 173] width 355 height 21
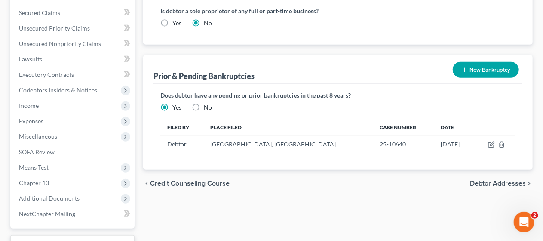
scroll to position [301, 0]
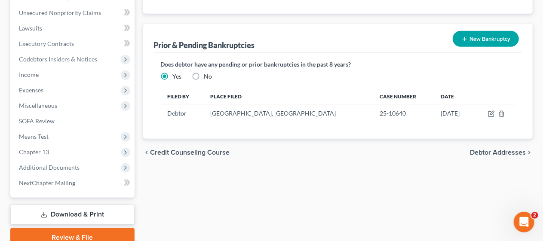
click at [487, 149] on span "Debtor Addresses" at bounding box center [498, 152] width 56 height 7
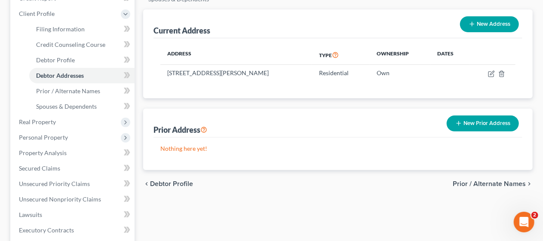
scroll to position [129, 0]
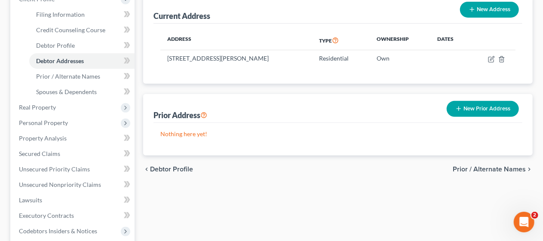
click at [465, 166] on span "Prior / Alternate Names" at bounding box center [489, 169] width 73 height 7
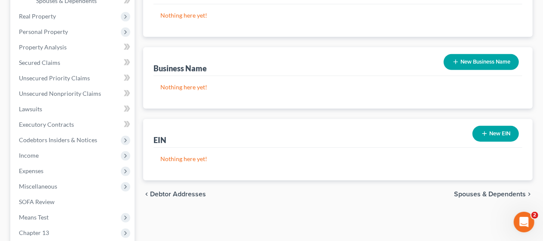
scroll to position [258, 0]
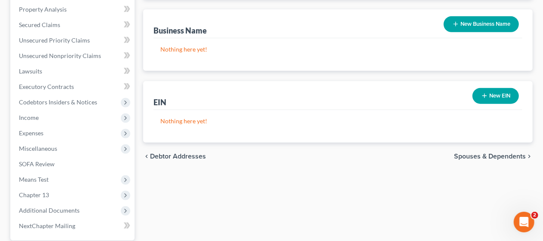
click at [465, 153] on span "Spouses & Dependents" at bounding box center [490, 156] width 72 height 7
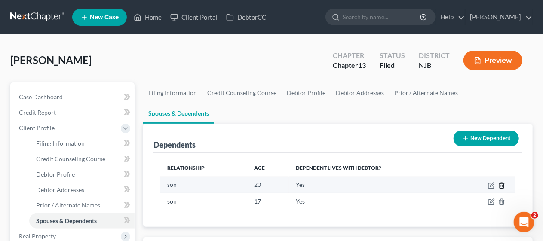
click at [503, 182] on icon "button" at bounding box center [502, 185] width 7 height 7
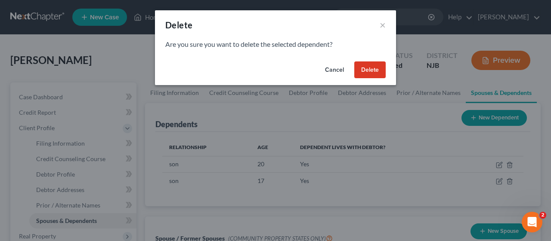
click at [374, 70] on button "Delete" at bounding box center [369, 70] width 31 height 17
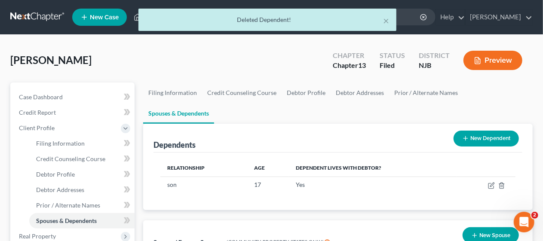
click at [182, 61] on div "[PERSON_NAME] Upgraded Chapter Chapter 13 Status Filed District [GEOGRAPHIC_DAT…" at bounding box center [271, 63] width 523 height 37
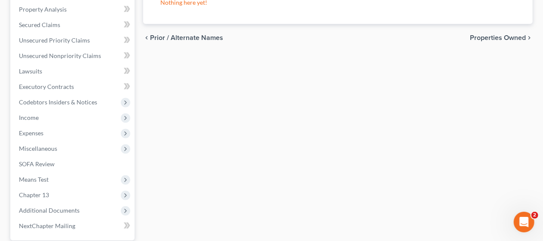
scroll to position [301, 0]
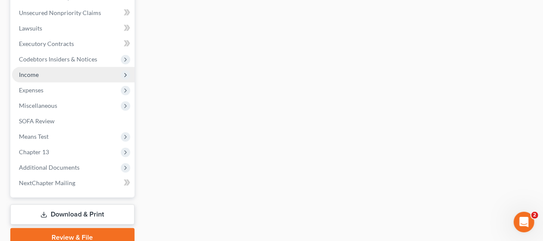
click at [92, 74] on span "Income" at bounding box center [73, 74] width 123 height 15
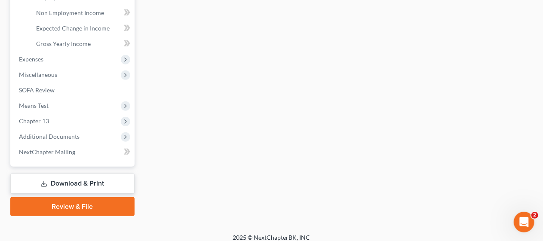
scroll to position [208, 0]
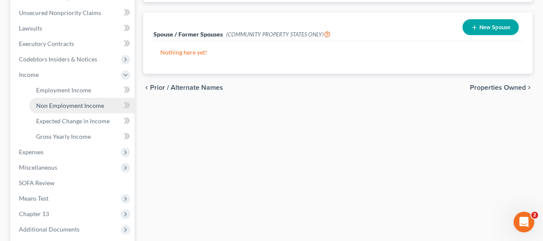
click at [87, 102] on span "Non Employment Income" at bounding box center [70, 105] width 68 height 7
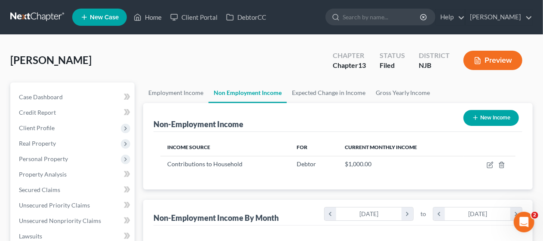
click at [148, 70] on div "[PERSON_NAME] Upgraded Chapter Chapter 13 Status Filed District [GEOGRAPHIC_DAT…" at bounding box center [271, 63] width 523 height 37
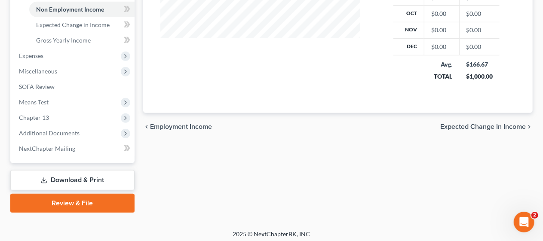
scroll to position [308, 0]
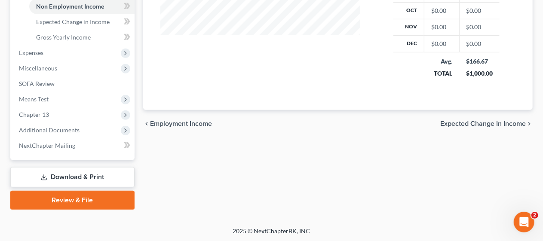
click at [90, 172] on link "Download & Print" at bounding box center [72, 177] width 124 height 20
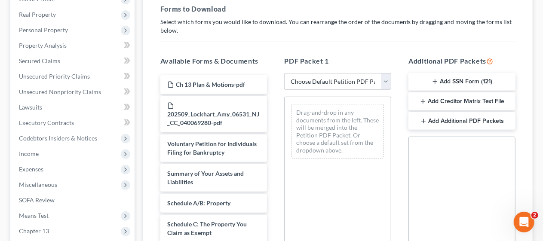
click at [450, 80] on button "Add SSN Form (121)" at bounding box center [462, 82] width 107 height 18
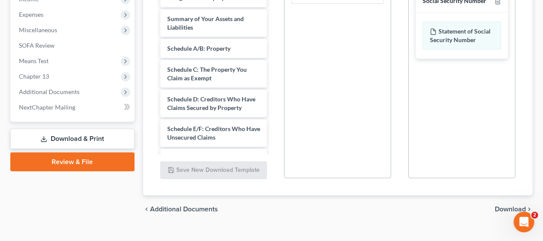
scroll to position [298, 0]
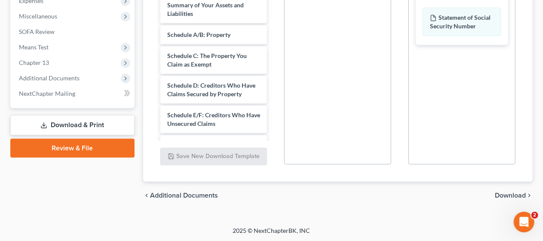
click at [510, 192] on span "Download" at bounding box center [510, 195] width 31 height 7
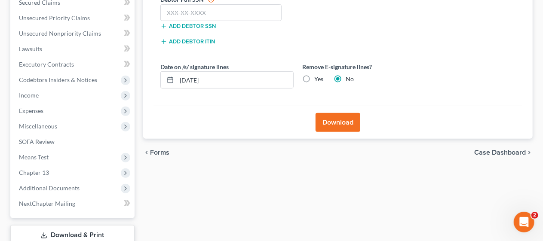
scroll to position [117, 0]
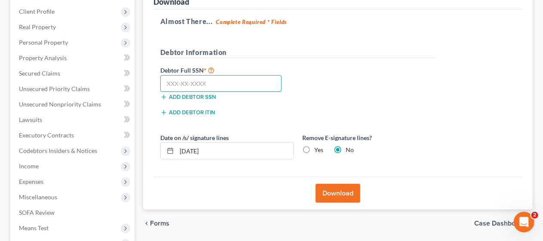
click at [167, 81] on input "text" at bounding box center [221, 83] width 122 height 17
type input "155-84-7960"
click at [342, 188] on button "Download" at bounding box center [338, 193] width 45 height 19
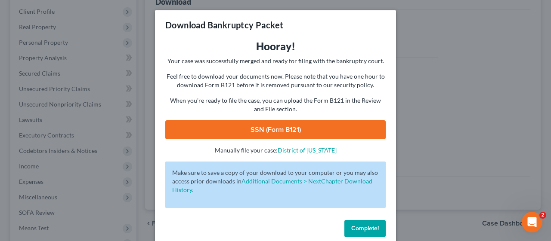
click at [273, 128] on link "SSN (Form B121)" at bounding box center [275, 129] width 220 height 19
click at [364, 227] on span "Complete!" at bounding box center [365, 228] width 28 height 7
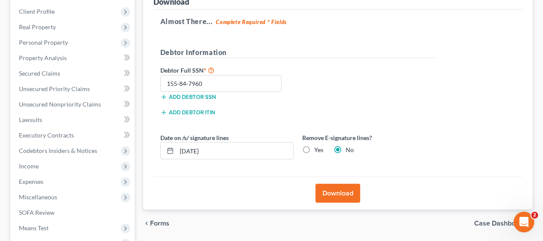
click at [151, 109] on div "Download Almost There... Complete Required * Fields Debtor Information Debtor F…" at bounding box center [338, 98] width 390 height 224
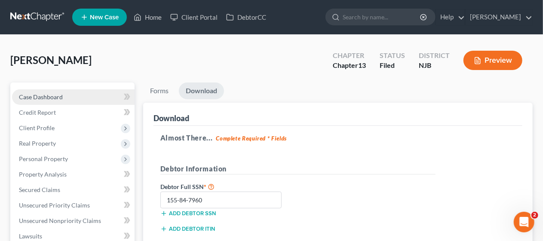
click at [89, 92] on link "Case Dashboard" at bounding box center [73, 96] width 123 height 15
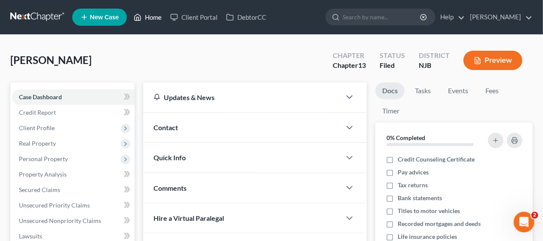
click at [153, 17] on link "Home" at bounding box center [147, 16] width 37 height 15
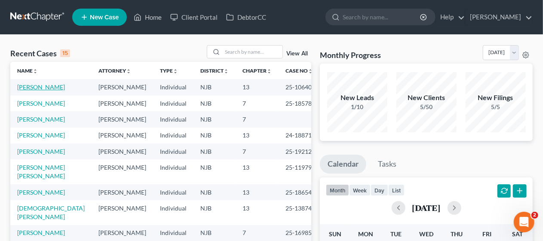
click at [46, 86] on link "[PERSON_NAME]" at bounding box center [41, 86] width 48 height 7
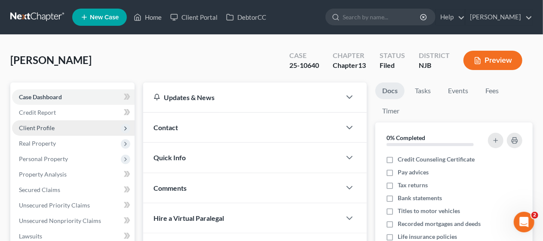
click at [99, 128] on span "Client Profile" at bounding box center [73, 127] width 123 height 15
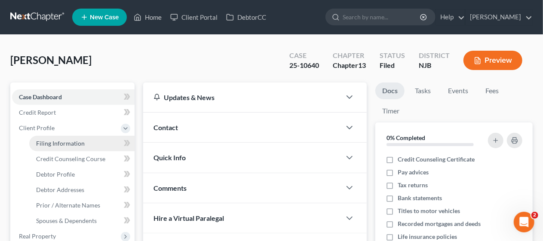
click at [100, 143] on link "Filing Information" at bounding box center [81, 143] width 105 height 15
select select "1"
select select "0"
select select "3"
select select "51"
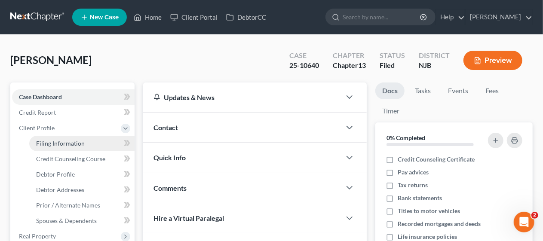
select select "0"
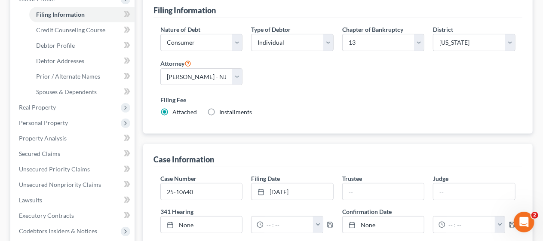
scroll to position [172, 0]
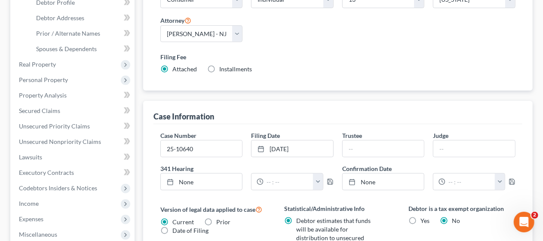
click at [139, 86] on div "Case Dashboard Payments Invoices Payments Payments Credit Report Client Profile" at bounding box center [72, 173] width 133 height 524
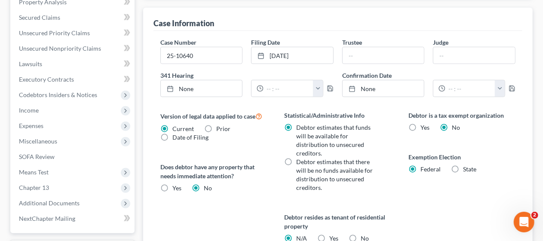
scroll to position [195, 0]
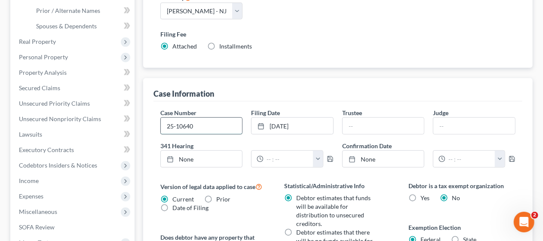
click at [210, 118] on input "25-10640" at bounding box center [202, 126] width 82 height 16
type input "2"
click at [154, 102] on div "Case Number Filing Date [DATE] close Date [DATE] Time 12:00 AM chevron_left [DA…" at bounding box center [338, 243] width 369 height 283
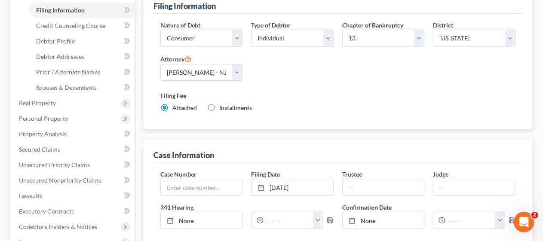
scroll to position [66, 0]
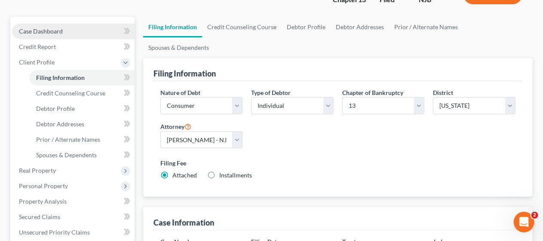
click at [54, 29] on span "Case Dashboard" at bounding box center [41, 31] width 44 height 7
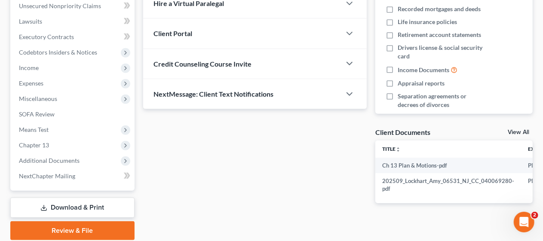
scroll to position [246, 0]
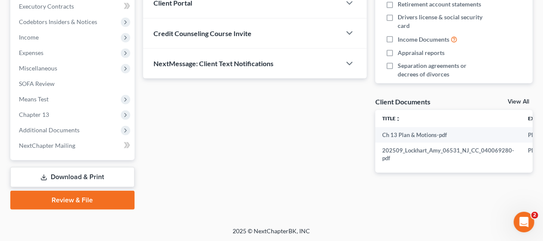
click at [87, 198] on link "Review & File" at bounding box center [72, 200] width 124 height 19
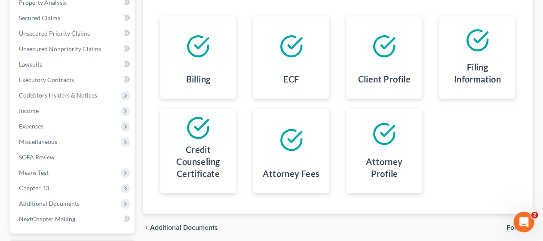
scroll to position [215, 0]
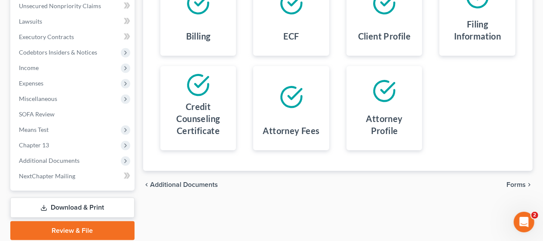
click at [515, 182] on span "Forms" at bounding box center [516, 185] width 19 height 7
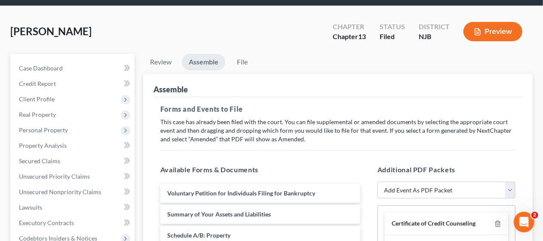
scroll to position [0, 0]
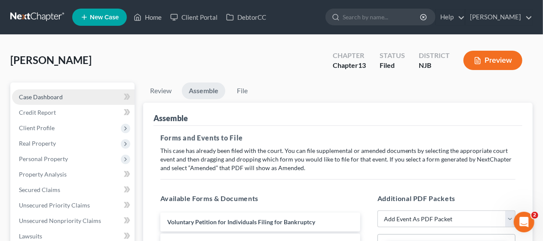
click at [52, 93] on span "Case Dashboard" at bounding box center [41, 96] width 44 height 7
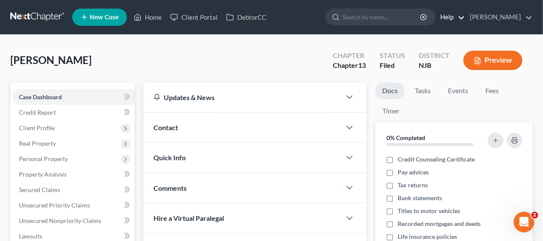
click at [451, 17] on link "Help" at bounding box center [450, 16] width 29 height 15
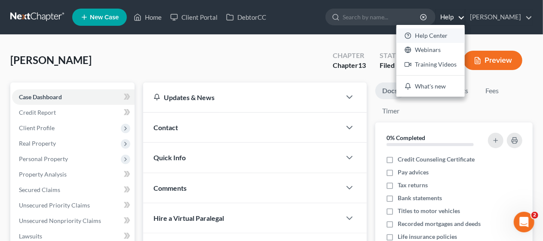
click at [432, 35] on link "Help Center" at bounding box center [431, 35] width 68 height 15
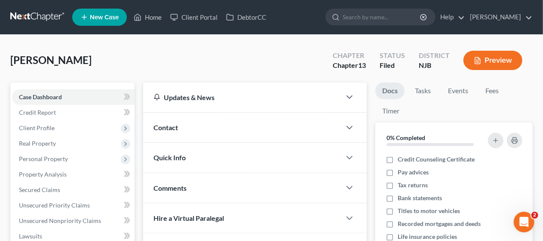
click at [208, 130] on div "Contact" at bounding box center [242, 128] width 198 height 30
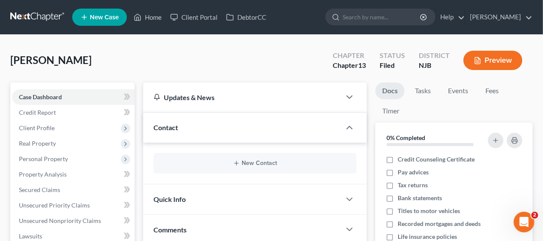
click at [196, 203] on div "Quick Info" at bounding box center [242, 200] width 198 height 30
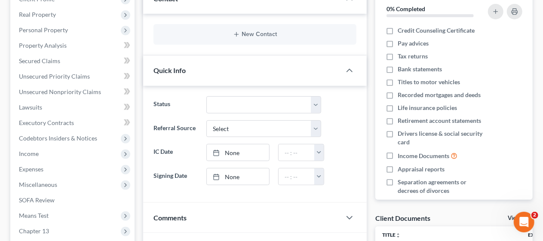
scroll to position [172, 0]
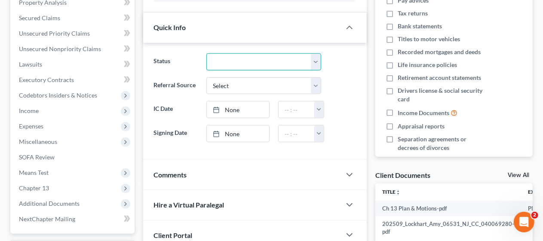
click at [316, 58] on select "Discharged Discharged & Reported Discharge Litigation Dismissal Notice Dismisse…" at bounding box center [264, 61] width 115 height 17
select select "4"
click at [207, 53] on select "Discharged Discharged & Reported Discharge Litigation Dismissal Notice Dismisse…" at bounding box center [264, 61] width 115 height 17
click at [236, 165] on div "Comments" at bounding box center [242, 175] width 198 height 30
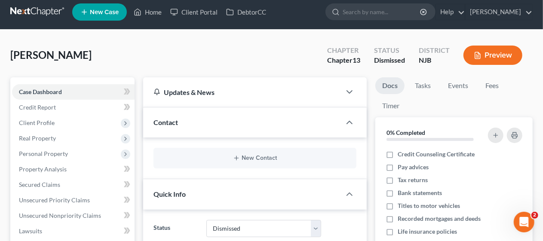
scroll to position [0, 0]
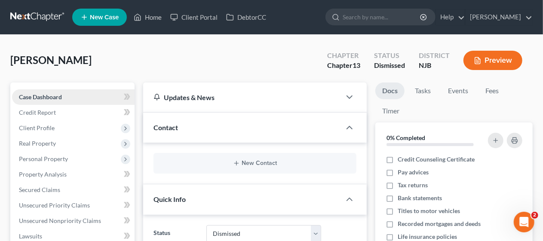
click at [87, 93] on link "Case Dashboard" at bounding box center [73, 96] width 123 height 15
click at [81, 130] on span "Client Profile" at bounding box center [73, 127] width 123 height 15
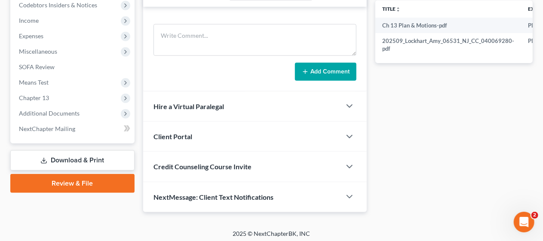
scroll to position [356, 0]
click at [74, 180] on link "Review & File" at bounding box center [72, 183] width 124 height 19
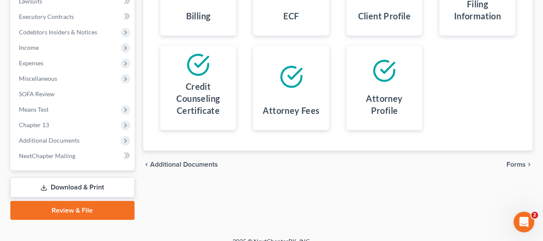
scroll to position [246, 0]
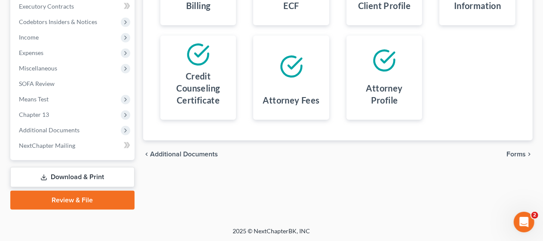
click at [521, 151] on span "Forms" at bounding box center [516, 154] width 19 height 7
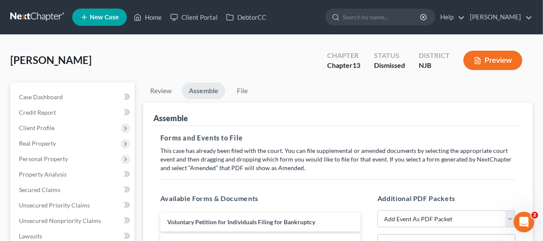
scroll to position [0, 0]
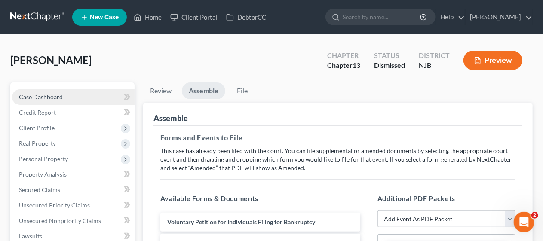
click at [70, 96] on link "Case Dashboard" at bounding box center [73, 96] width 123 height 15
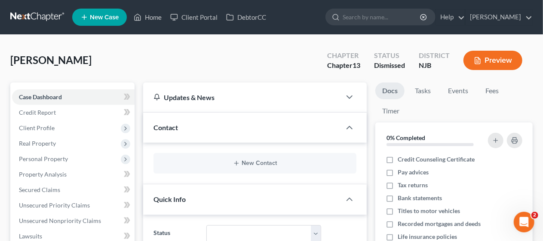
click at [242, 58] on div "[PERSON_NAME] Upgraded Chapter Chapter 13 Status Dismissed District [GEOGRAPHIC…" at bounding box center [271, 63] width 523 height 37
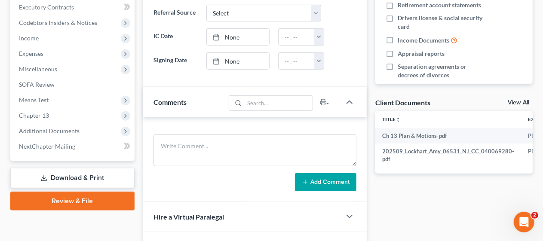
scroll to position [258, 0]
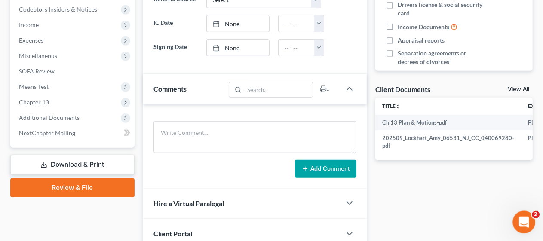
click at [520, 218] on icon "Open Intercom Messenger" at bounding box center [523, 221] width 14 height 14
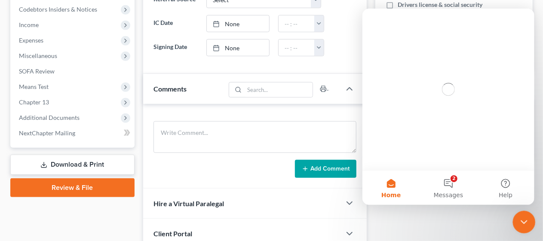
scroll to position [0, 0]
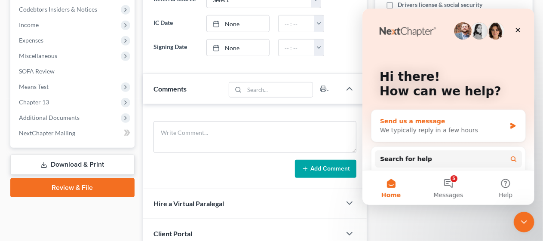
click at [398, 121] on div "Send us a message" at bounding box center [443, 121] width 126 height 9
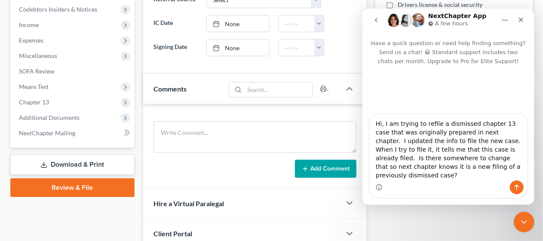
type textarea "Hi, I am trying to refile a dismissed chapter 13 case that was originally prepa…"
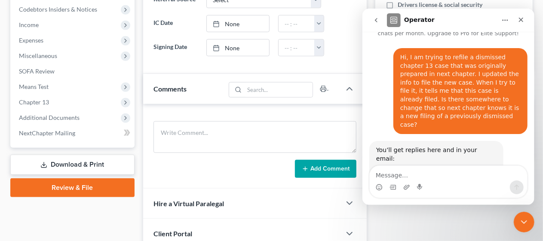
scroll to position [54, 0]
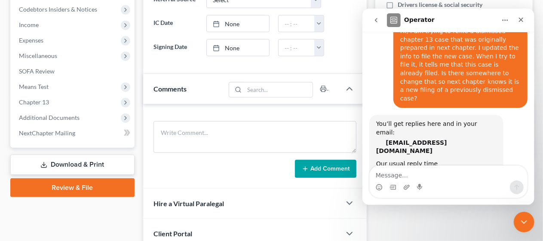
click at [139, 117] on div "Case Dashboard Payments Invoices Payments Payments Credit Report Client Profile" at bounding box center [72, 66] width 133 height 485
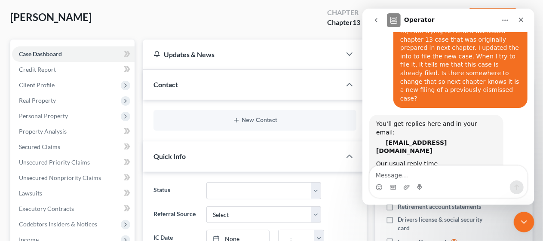
scroll to position [0, 0]
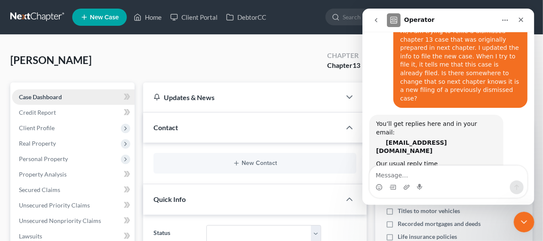
click at [65, 94] on link "Case Dashboard" at bounding box center [73, 96] width 123 height 15
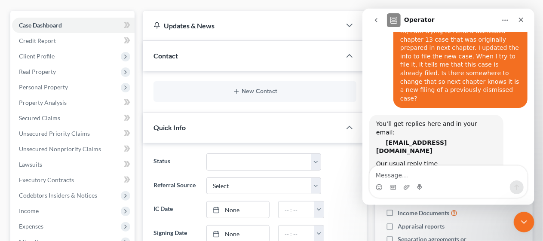
scroll to position [55, 0]
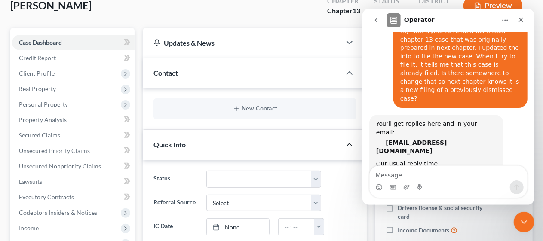
click at [348, 144] on icon "button" at bounding box center [350, 145] width 10 height 10
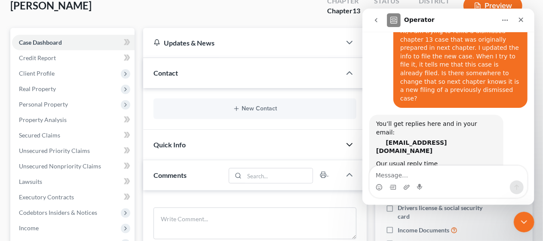
click at [348, 142] on icon "button" at bounding box center [350, 145] width 10 height 10
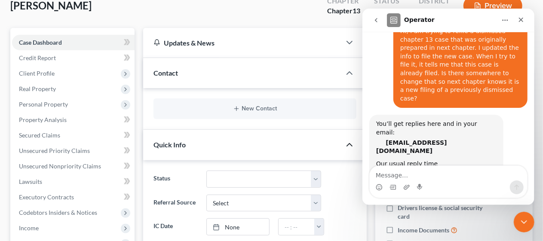
click at [348, 142] on icon "button" at bounding box center [350, 145] width 10 height 10
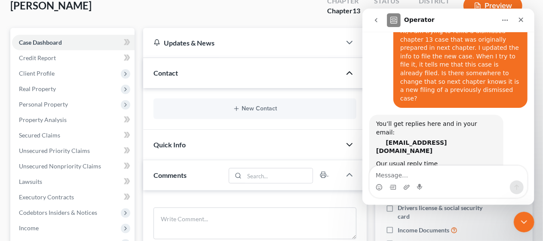
click at [347, 70] on icon "button" at bounding box center [350, 73] width 10 height 10
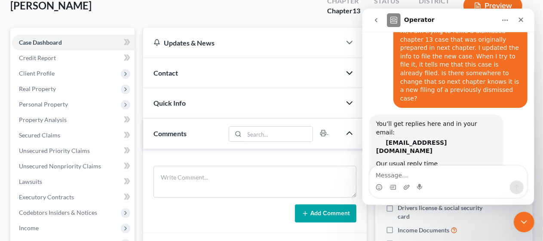
click at [349, 133] on polyline "button" at bounding box center [349, 133] width 5 height 3
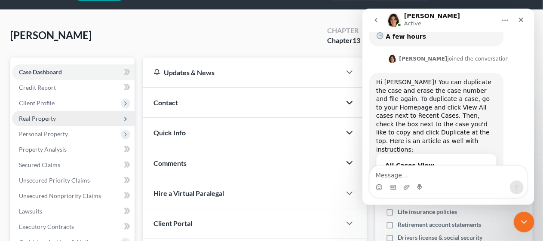
scroll to position [0, 0]
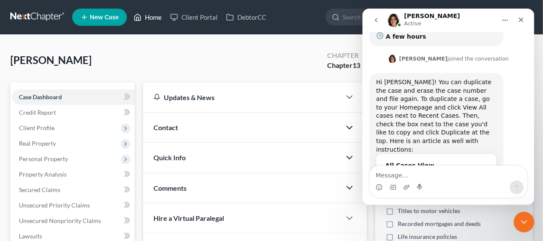
click at [156, 17] on link "Home" at bounding box center [147, 16] width 37 height 15
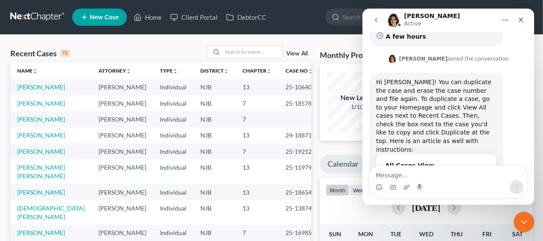
click at [299, 52] on link "View All" at bounding box center [298, 54] width 22 height 6
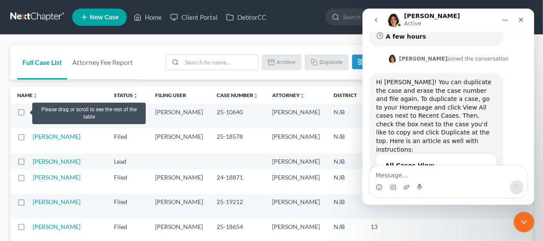
click at [29, 114] on label at bounding box center [29, 114] width 0 height 0
click at [33, 110] on input "checkbox" at bounding box center [36, 111] width 6 height 6
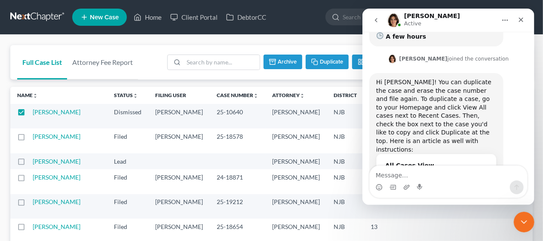
click at [324, 61] on button "Duplicate" at bounding box center [327, 62] width 43 height 15
click at [429, 171] on span "How to duplicate, archive, sort, filter, export and more with…" at bounding box center [432, 179] width 94 height 16
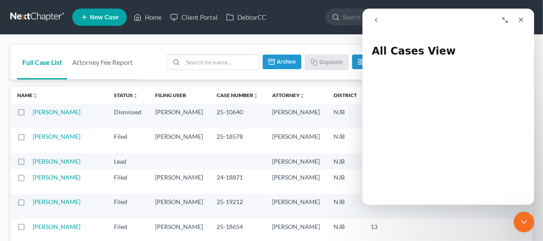
checkbox input "false"
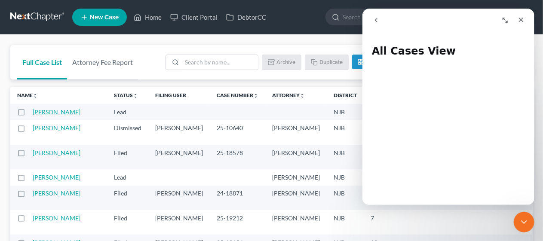
click at [43, 112] on link "[PERSON_NAME]" at bounding box center [57, 111] width 48 height 7
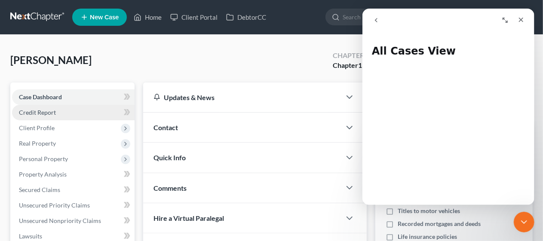
click at [70, 109] on link "Credit Report" at bounding box center [73, 112] width 123 height 15
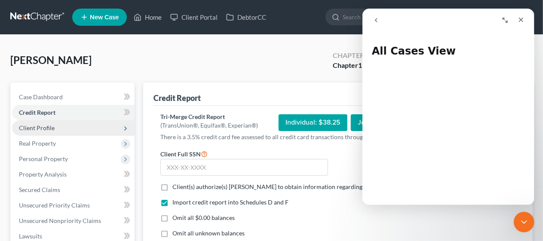
click at [66, 125] on span "Client Profile" at bounding box center [73, 127] width 123 height 15
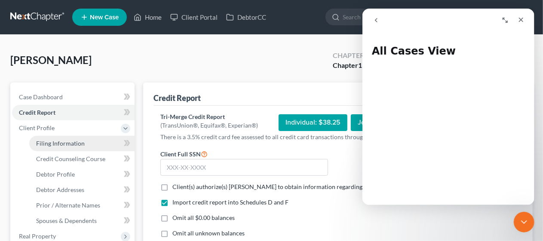
click at [71, 142] on span "Filing Information" at bounding box center [60, 143] width 49 height 7
select select "1"
select select "0"
select select "3"
select select "51"
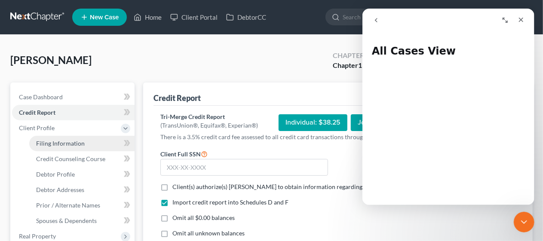
select select "0"
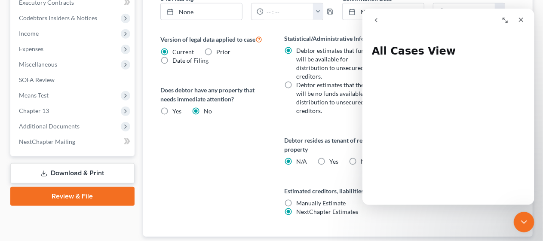
scroll to position [344, 0]
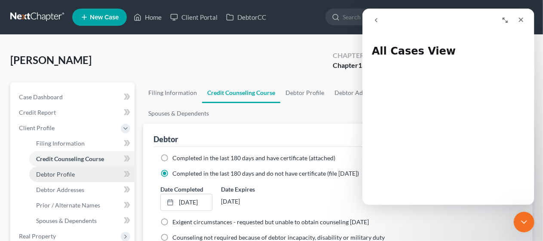
click at [106, 171] on link "Debtor Profile" at bounding box center [81, 174] width 105 height 15
select select "0"
select select "1"
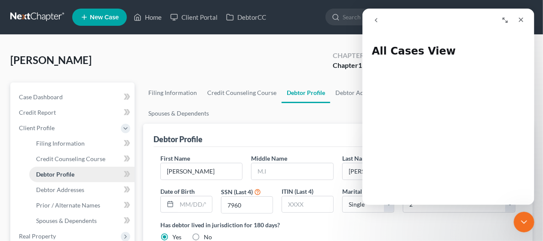
radio input "true"
click at [377, 20] on icon "go back" at bounding box center [376, 20] width 7 height 7
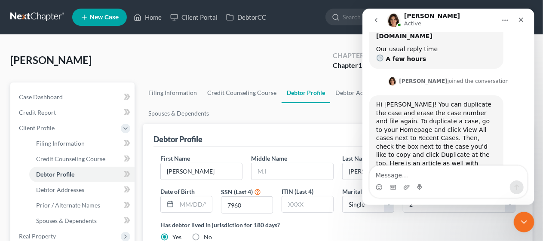
scroll to position [191, 0]
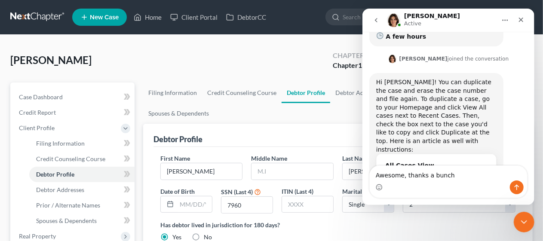
type textarea "Awesome, thanks a bunch"
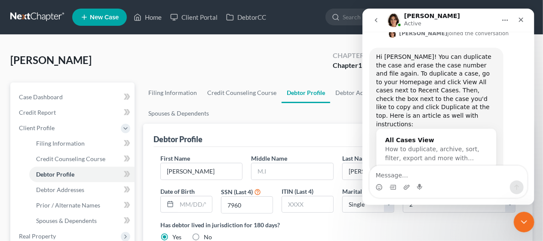
scroll to position [217, 0]
click at [521, 15] on div "Close" at bounding box center [520, 19] width 15 height 15
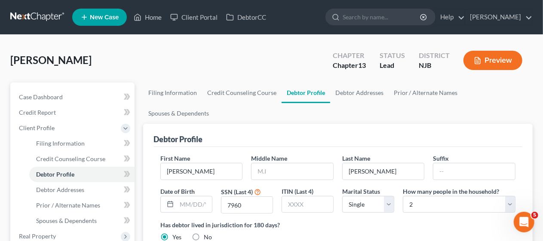
click at [244, 124] on div "Debtor Profile" at bounding box center [338, 135] width 369 height 23
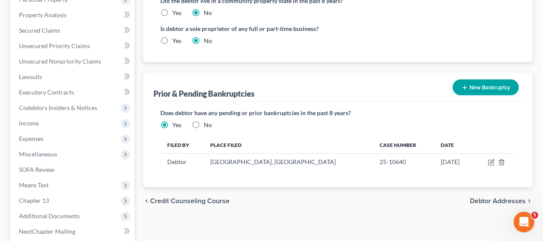
scroll to position [258, 0]
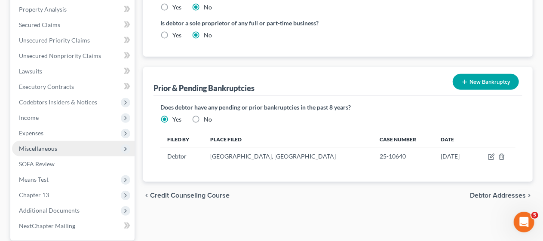
click at [63, 150] on span "Miscellaneous" at bounding box center [73, 148] width 123 height 15
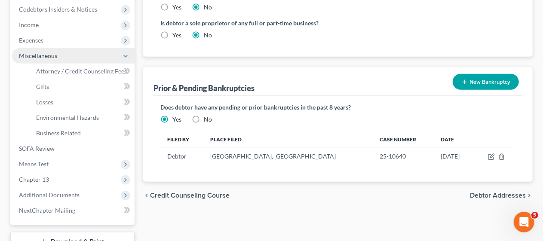
scroll to position [165, 0]
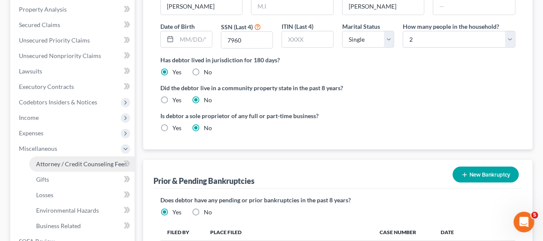
click at [75, 165] on span "Attorney / Credit Counseling Fees" at bounding box center [81, 163] width 91 height 7
select select "0"
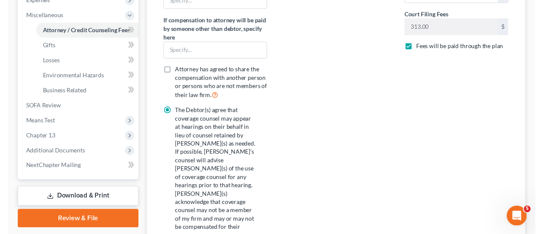
scroll to position [301, 0]
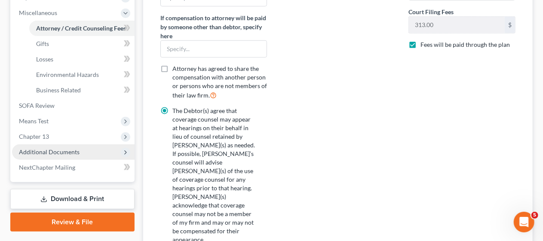
click at [85, 150] on span "Additional Documents" at bounding box center [73, 152] width 123 height 15
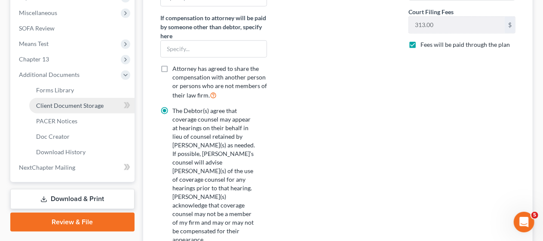
click at [92, 104] on span "Client Document Storage" at bounding box center [70, 105] width 68 height 7
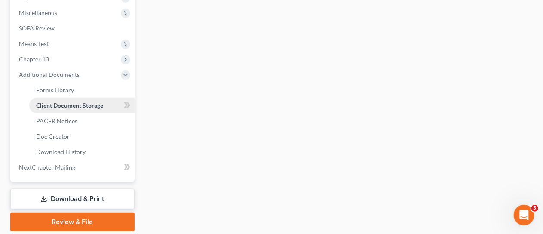
select select "19"
select select "9"
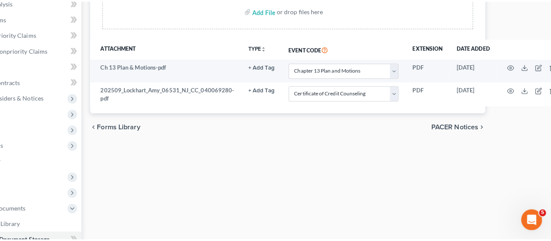
scroll to position [172, 55]
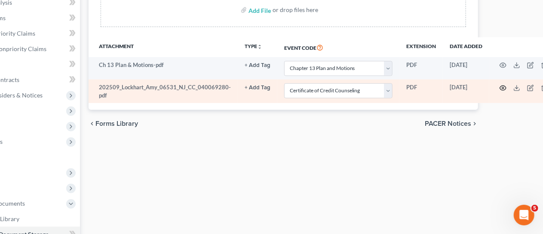
click at [500, 85] on icon "button" at bounding box center [503, 88] width 7 height 7
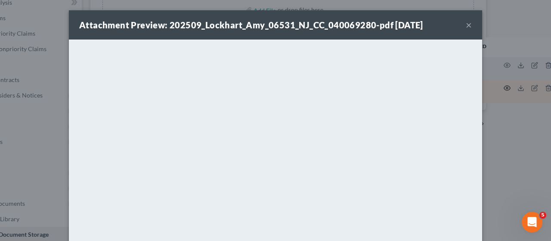
scroll to position [250, 0]
click at [466, 26] on button "×" at bounding box center [469, 25] width 6 height 10
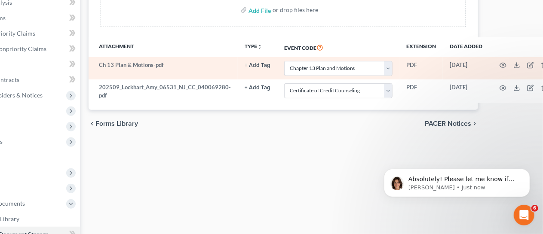
scroll to position [258, 0]
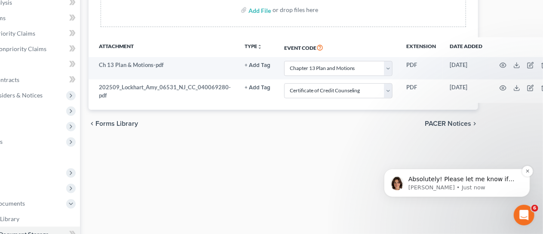
click at [472, 179] on p "Absolutely! Please let me know if you need anything else" at bounding box center [463, 179] width 111 height 9
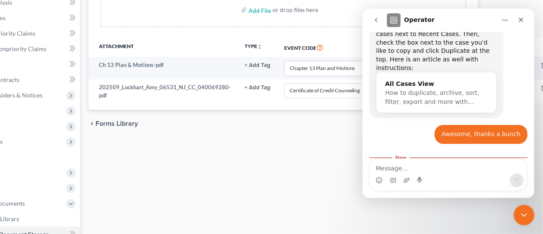
scroll to position [272, 0]
click at [523, 15] on div "Close" at bounding box center [520, 19] width 15 height 15
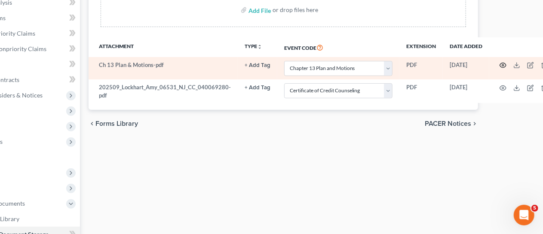
click at [500, 63] on icon "button" at bounding box center [503, 65] width 6 height 5
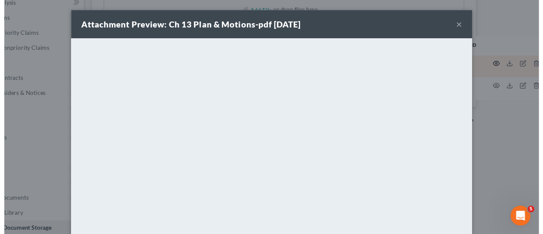
scroll to position [265, 0]
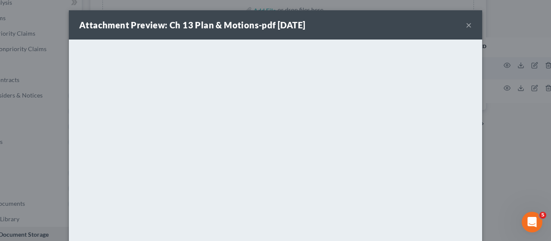
click at [466, 24] on button "×" at bounding box center [469, 25] width 6 height 10
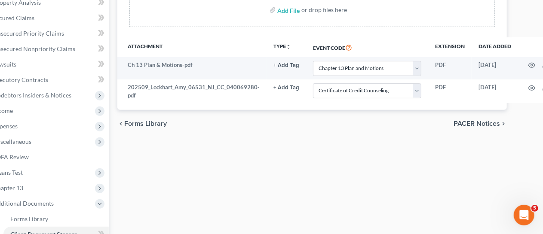
scroll to position [172, 0]
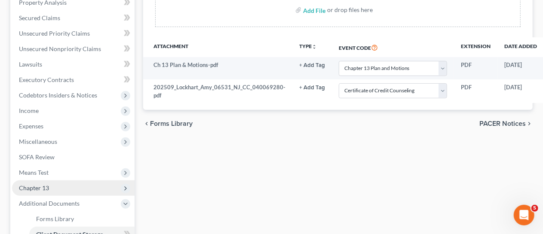
click at [82, 184] on span "Chapter 13" at bounding box center [73, 188] width 123 height 15
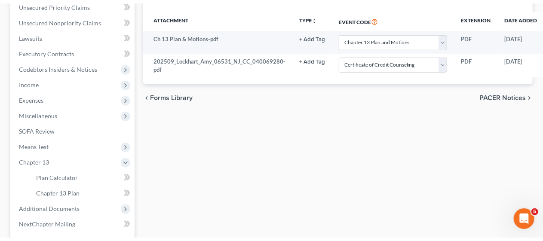
scroll to position [258, 0]
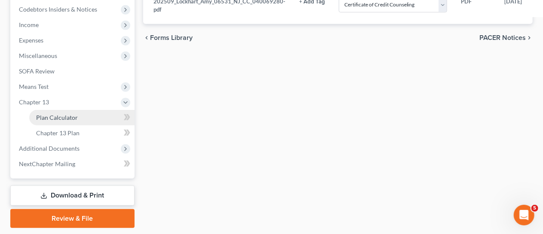
click at [86, 119] on link "Plan Calculator" at bounding box center [81, 117] width 105 height 15
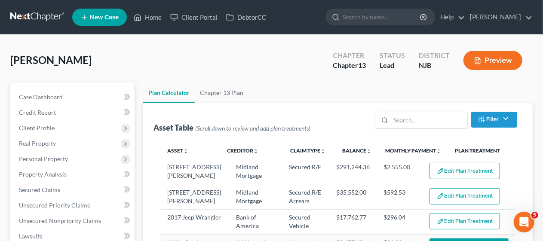
select select "59"
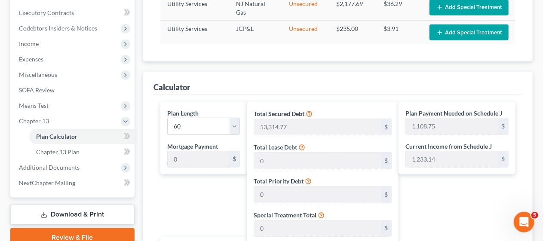
scroll to position [215, 0]
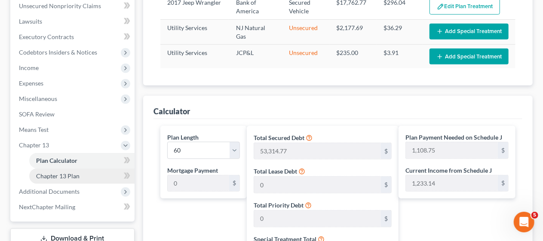
click at [95, 176] on link "Chapter 13 Plan" at bounding box center [81, 176] width 105 height 15
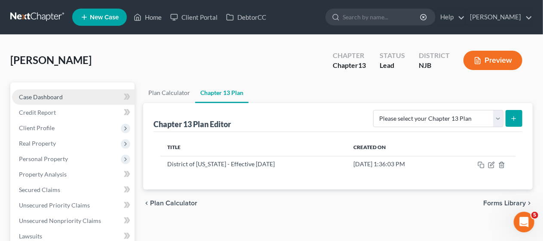
click at [77, 95] on link "Case Dashboard" at bounding box center [73, 96] width 123 height 15
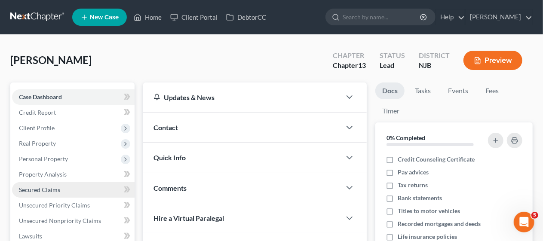
click at [65, 189] on link "Secured Claims" at bounding box center [73, 189] width 123 height 15
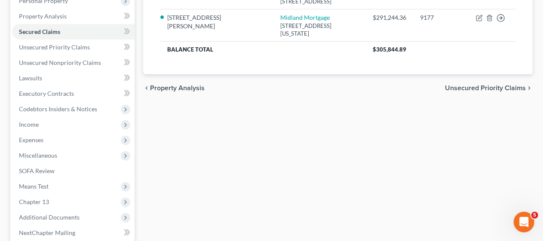
scroll to position [172, 0]
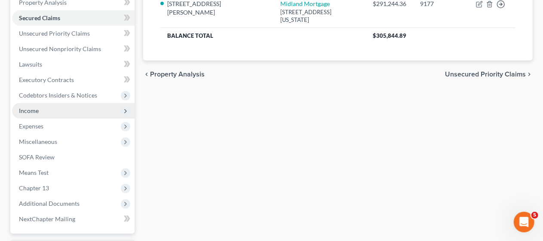
click at [71, 113] on span "Income" at bounding box center [73, 110] width 123 height 15
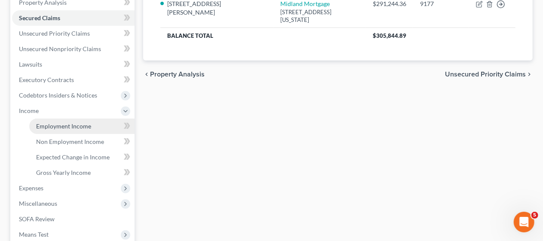
click at [78, 123] on span "Employment Income" at bounding box center [63, 126] width 55 height 7
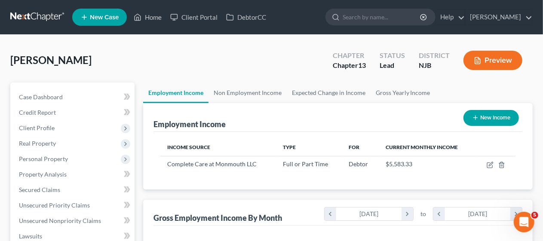
scroll to position [153, 217]
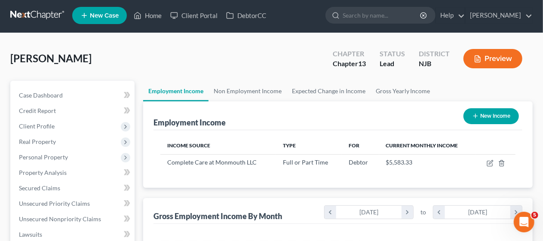
scroll to position [0, 0]
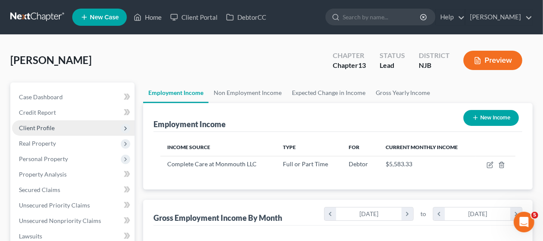
click at [74, 127] on span "Client Profile" at bounding box center [73, 127] width 123 height 15
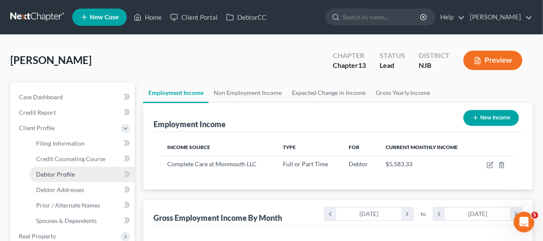
click at [86, 172] on link "Debtor Profile" at bounding box center [81, 174] width 105 height 15
select select "0"
select select "1"
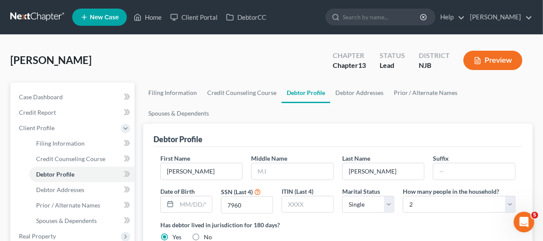
click at [147, 165] on div "Debtor Profile First Name [PERSON_NAME] Middle Name Last Name [PERSON_NAME] Dat…" at bounding box center [338, 219] width 390 height 191
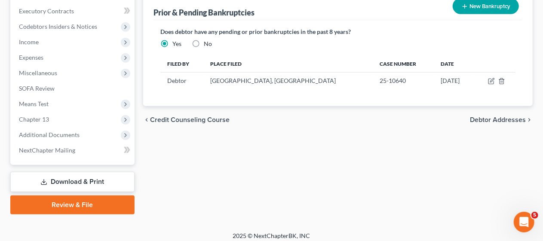
scroll to position [339, 0]
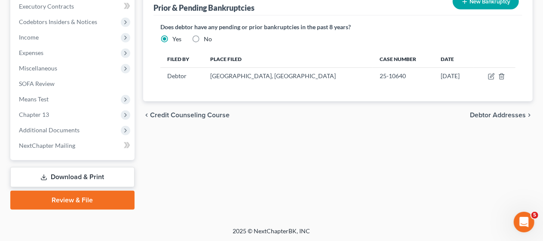
click at [74, 198] on link "Review & File" at bounding box center [72, 200] width 124 height 19
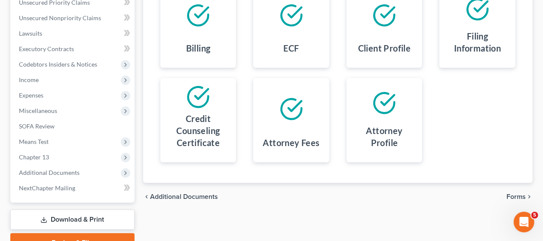
scroll to position [215, 0]
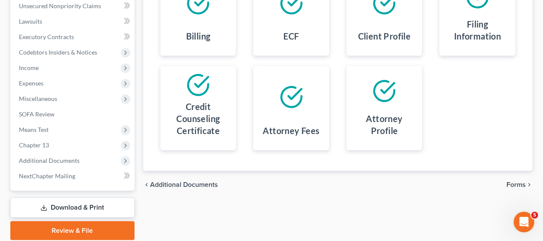
click at [513, 183] on span "Forms" at bounding box center [516, 185] width 19 height 7
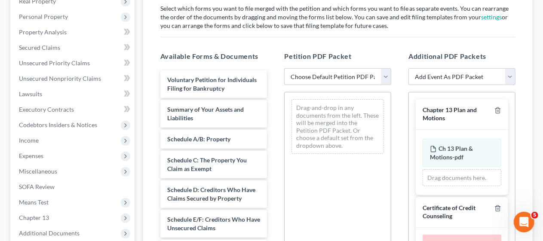
scroll to position [129, 0]
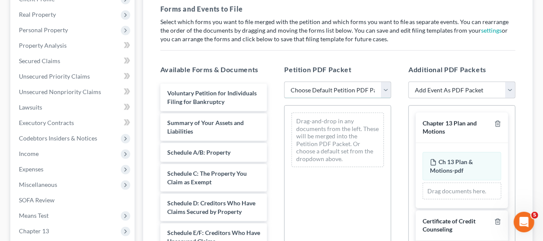
click at [387, 89] on select "Choose Default Petition PDF Packet Complete Bankruptcy Petition (all forms and …" at bounding box center [337, 90] width 107 height 17
select select "0"
click at [284, 82] on select "Choose Default Petition PDF Packet Complete Bankruptcy Petition (all forms and …" at bounding box center [337, 90] width 107 height 17
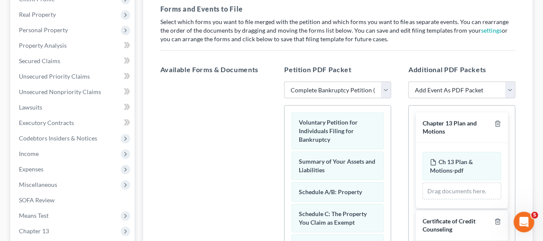
click at [402, 127] on div "Additional PDF Packets Add Event As PDF Packet Amended Attorney Compensation St…" at bounding box center [462, 204] width 124 height 292
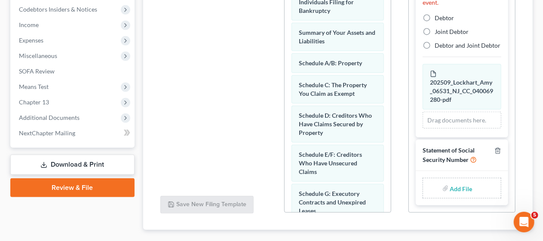
scroll to position [191, 0]
click at [452, 188] on input "file" at bounding box center [460, 188] width 21 height 15
type input "C:\fakepath\Statement About SS#.pdf"
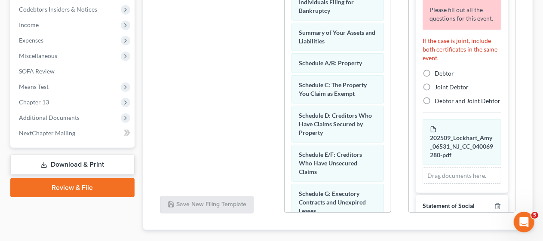
scroll to position [117, 0]
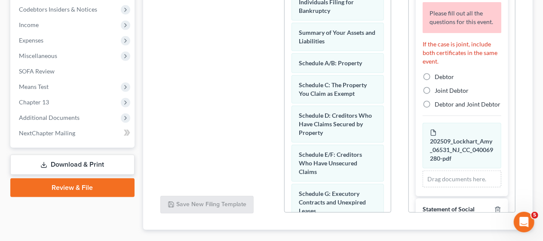
click at [435, 81] on label "Debtor" at bounding box center [444, 77] width 19 height 9
click at [438, 78] on input "Debtor" at bounding box center [441, 76] width 6 height 6
radio input "true"
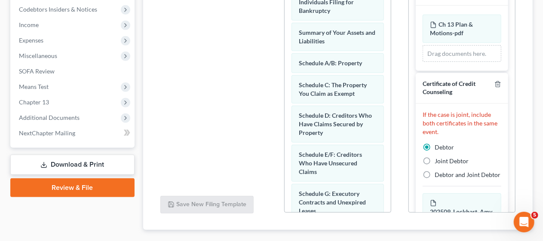
scroll to position [0, 0]
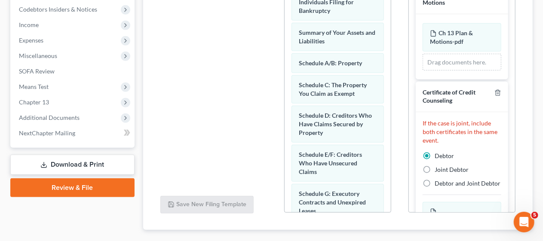
click at [402, 220] on div "Forms and Events to File Select which forms you want to file merged with the pe…" at bounding box center [338, 49] width 369 height 363
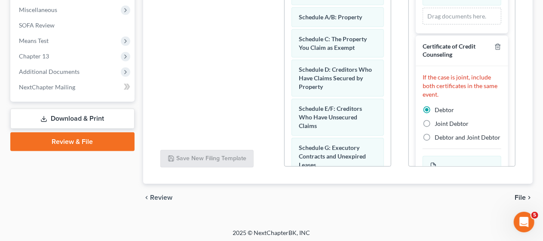
scroll to position [306, 0]
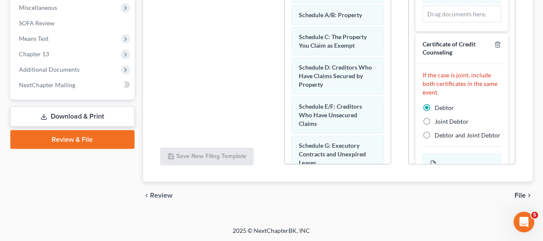
click at [523, 193] on span "File" at bounding box center [520, 195] width 11 height 7
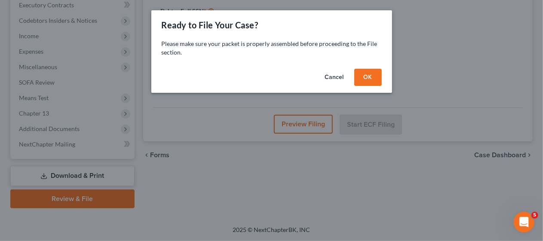
scroll to position [246, 0]
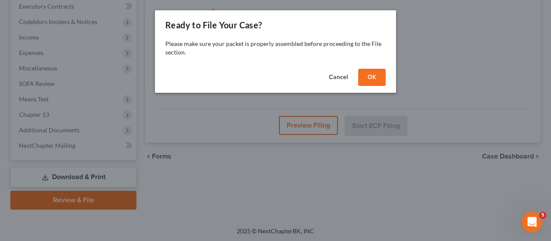
click at [367, 76] on button "OK" at bounding box center [372, 77] width 28 height 17
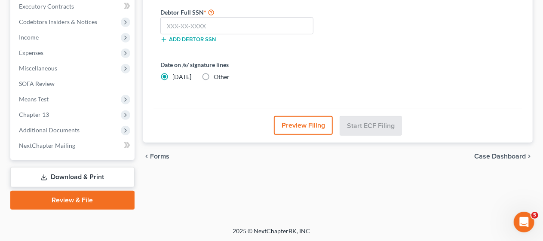
click at [375, 61] on div "Date on /s/ signature lines [DATE] Other" at bounding box center [332, 74] width 353 height 28
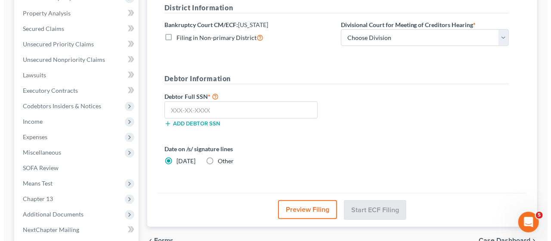
scroll to position [160, 0]
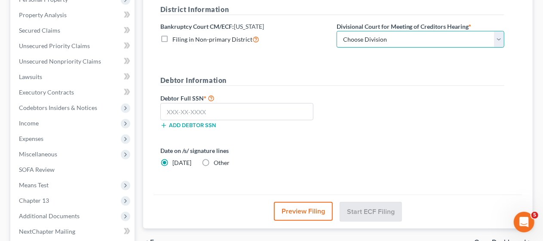
click at [500, 40] on select "Choose Division [GEOGRAPHIC_DATA] [GEOGRAPHIC_DATA]/[GEOGRAPHIC_DATA] [GEOGRAPH…" at bounding box center [421, 39] width 168 height 17
select select "3"
click at [337, 31] on select "Choose Division [GEOGRAPHIC_DATA] [GEOGRAPHIC_DATA]/[GEOGRAPHIC_DATA] [GEOGRAPH…" at bounding box center [421, 39] width 168 height 17
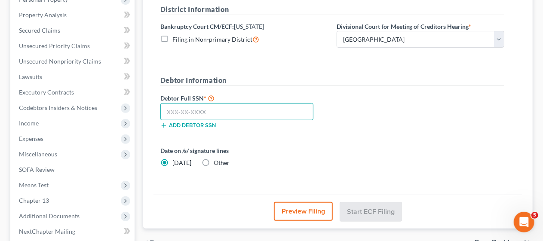
click at [167, 108] on input "text" at bounding box center [236, 111] width 153 height 17
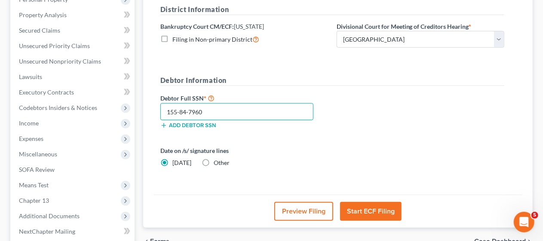
type input "155-84-7960"
click at [321, 151] on label "Date on /s/ signature lines" at bounding box center [244, 150] width 168 height 9
click at [374, 209] on button "Start ECF Filing" at bounding box center [371, 211] width 62 height 19
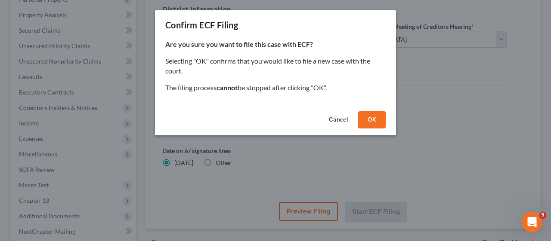
click at [377, 115] on button "OK" at bounding box center [372, 119] width 28 height 17
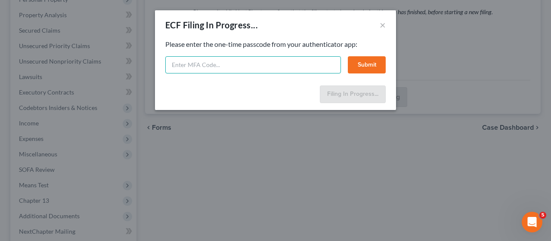
click at [176, 66] on input "text" at bounding box center [253, 64] width 176 height 17
type input "7"
type input "183646"
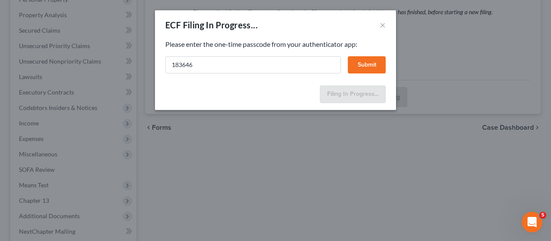
click at [369, 64] on button "Submit" at bounding box center [367, 64] width 38 height 17
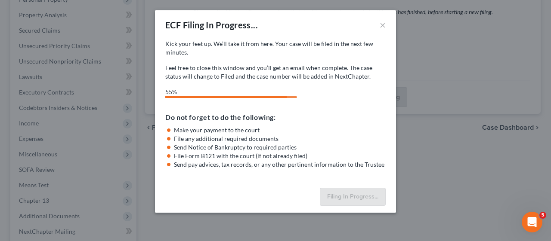
select select "3"
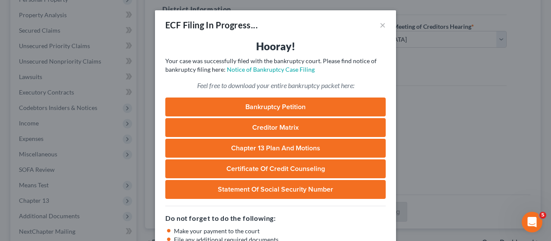
click at [350, 211] on div "Do not forget to do the following: Make your payment to the court File any addi…" at bounding box center [275, 238] width 220 height 64
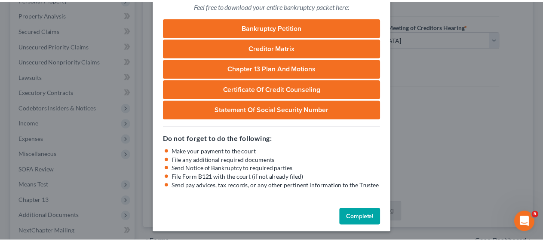
scroll to position [82, 0]
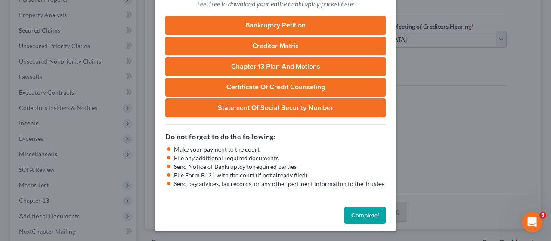
click at [360, 213] on button "Complete!" at bounding box center [364, 215] width 41 height 17
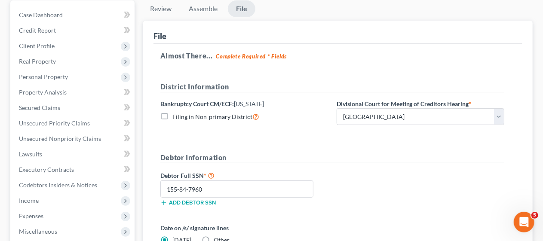
scroll to position [0, 0]
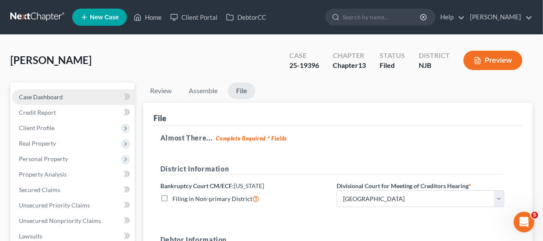
click at [83, 93] on link "Case Dashboard" at bounding box center [73, 96] width 123 height 15
